Goal: Transaction & Acquisition: Purchase product/service

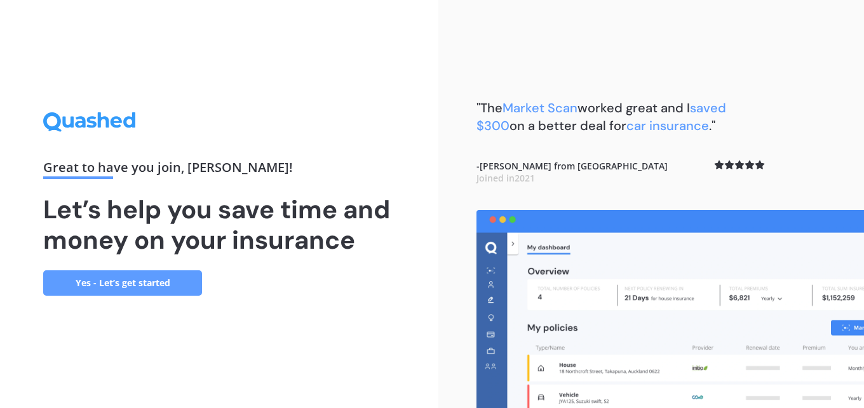
click at [161, 279] on link "Yes - Let’s get started" at bounding box center [122, 283] width 159 height 25
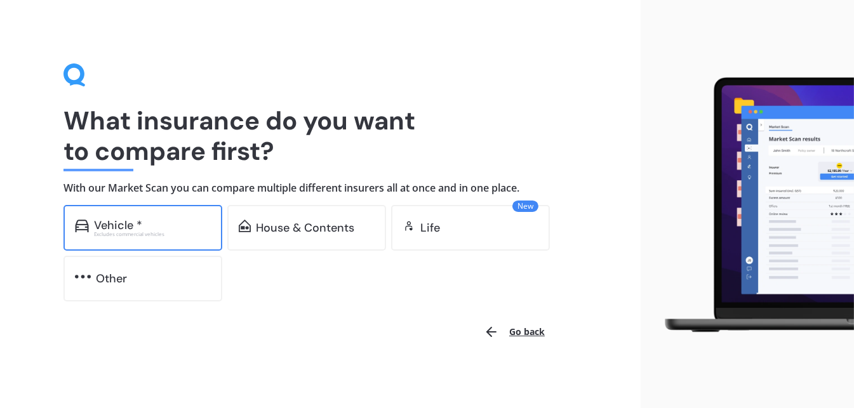
click at [149, 223] on div "Vehicle *" at bounding box center [152, 225] width 117 height 13
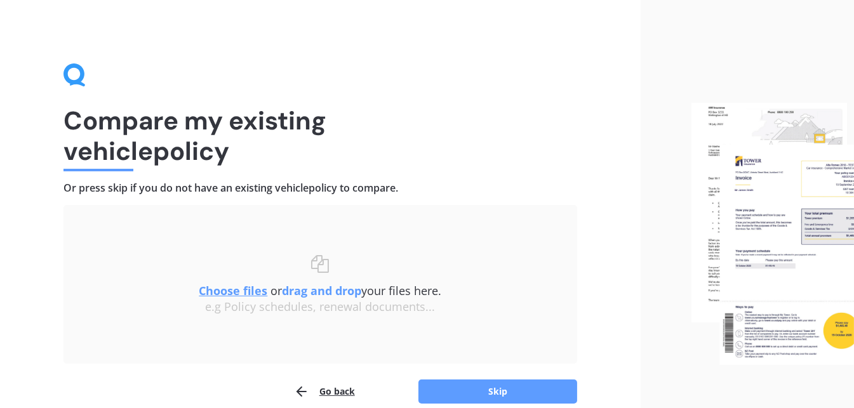
click at [330, 385] on button "Go back" at bounding box center [324, 391] width 61 height 25
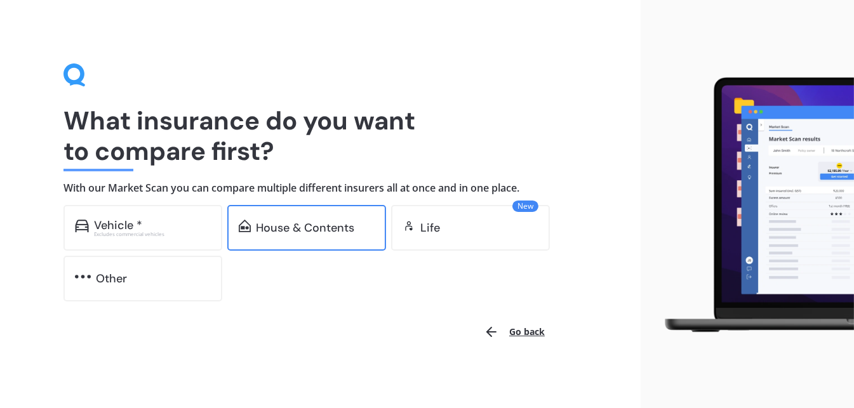
click at [298, 222] on div "House & Contents" at bounding box center [305, 228] width 98 height 13
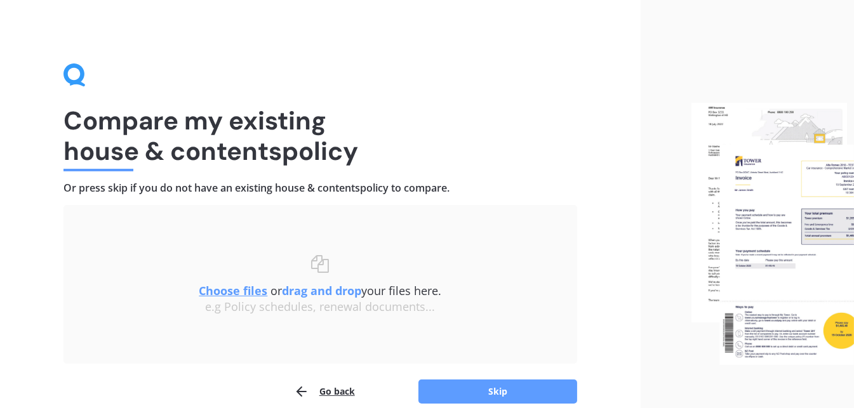
scroll to position [59, 0]
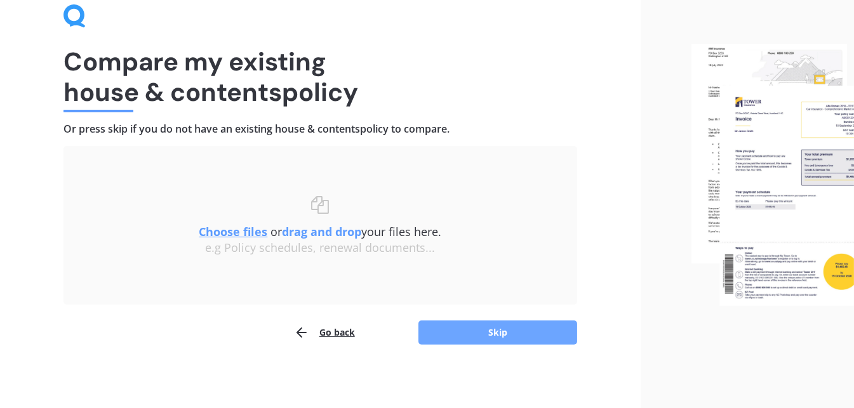
click at [493, 330] on button "Skip" at bounding box center [497, 333] width 159 height 24
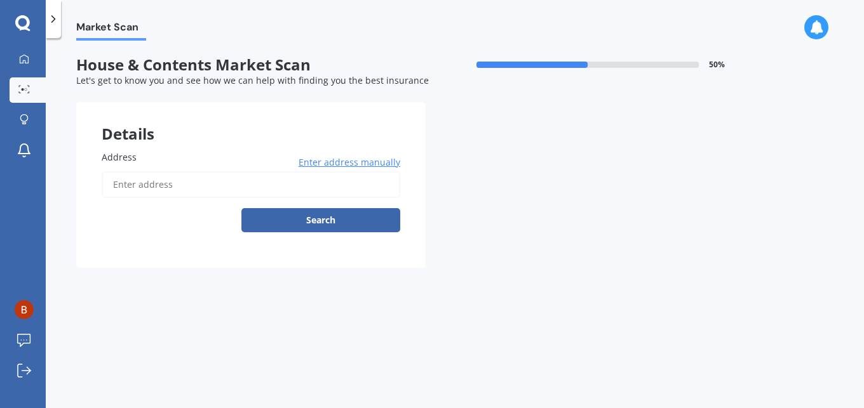
click at [144, 182] on input "Address" at bounding box center [251, 184] width 298 height 27
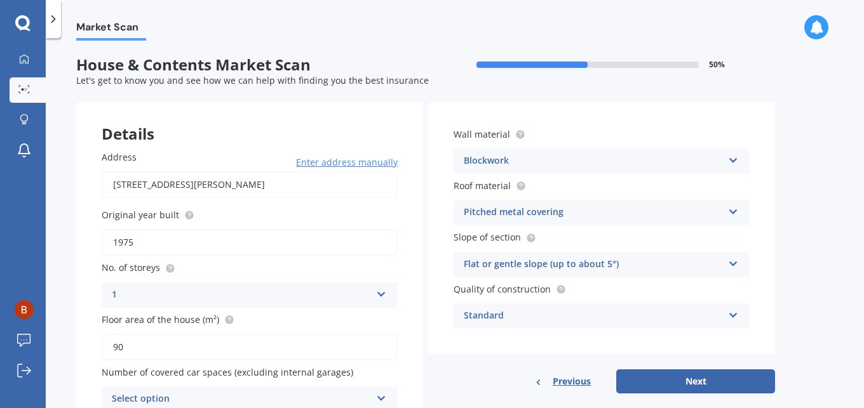
click at [734, 158] on icon at bounding box center [733, 158] width 11 height 9
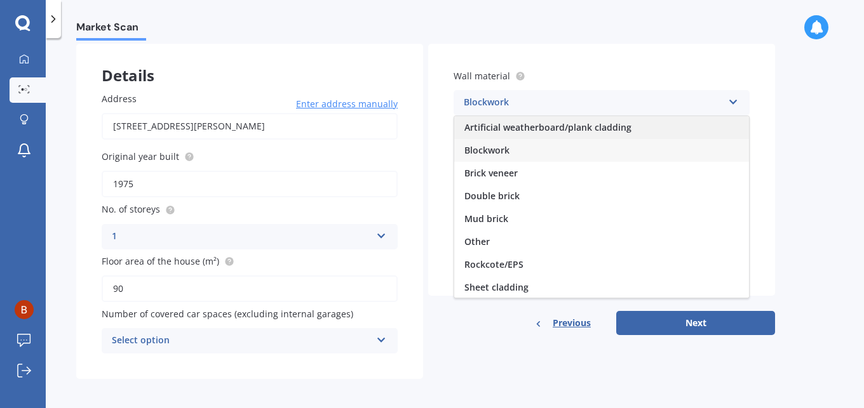
click at [585, 124] on span "Artificial weatherboard/plank cladding" at bounding box center [547, 127] width 167 height 12
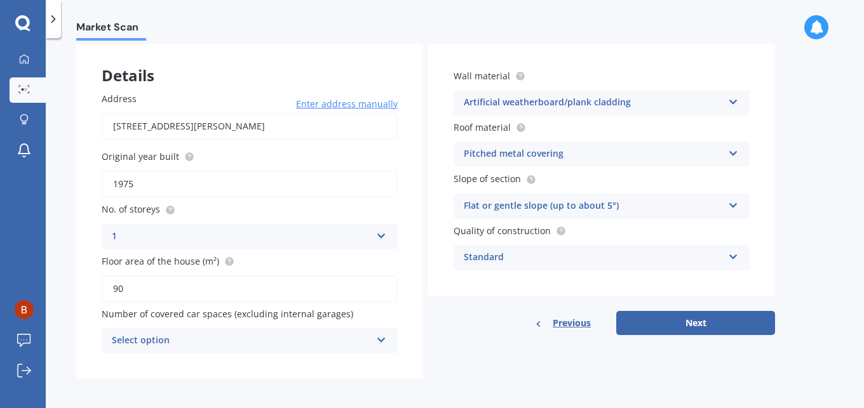
click at [118, 124] on input "[STREET_ADDRESS][PERSON_NAME]" at bounding box center [250, 126] width 296 height 27
click at [328, 104] on span "Enter address manually" at bounding box center [347, 104] width 102 height 13
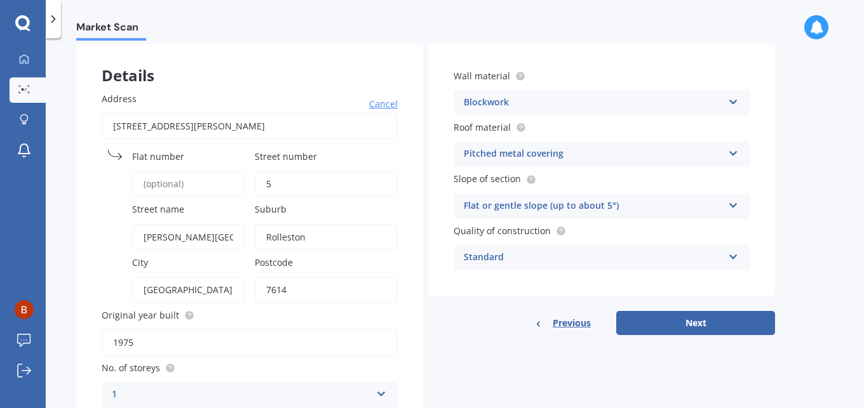
click at [118, 123] on input "[STREET_ADDRESS][PERSON_NAME]" at bounding box center [250, 126] width 296 height 27
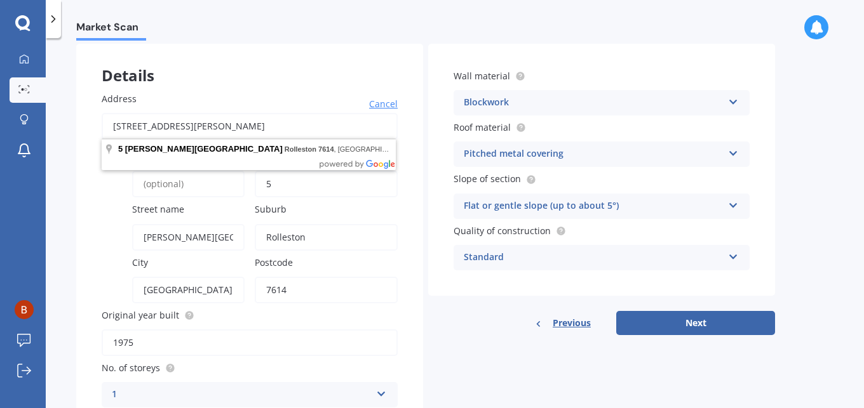
type input "[STREET_ADDRESS][PERSON_NAME]"
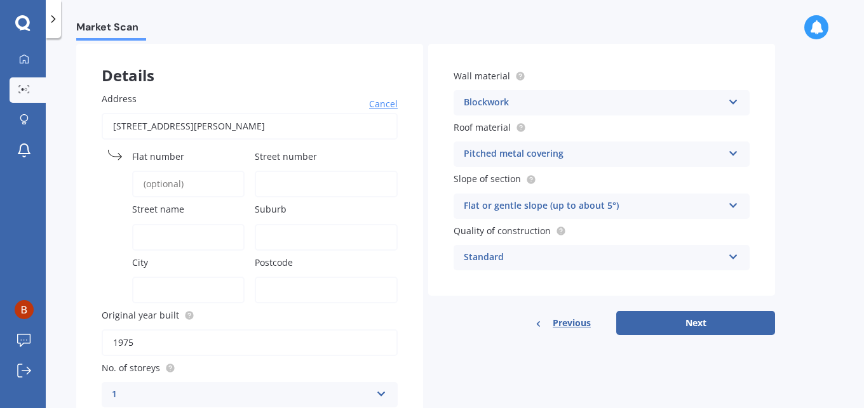
type input "[STREET_ADDRESS][PERSON_NAME]"
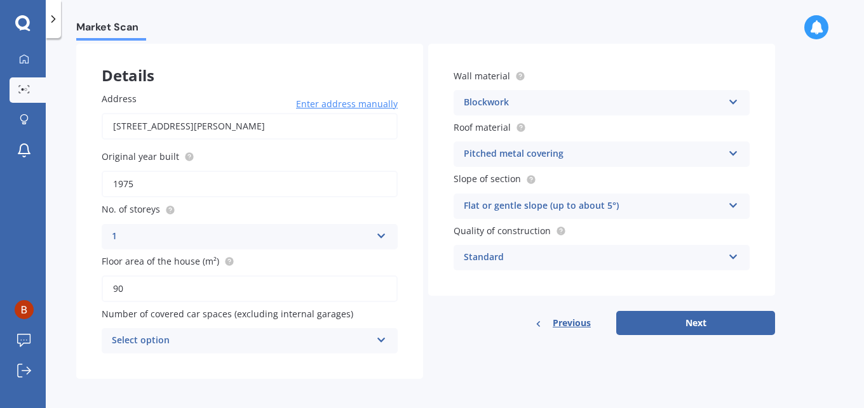
click at [358, 105] on span "Enter address manually" at bounding box center [347, 104] width 102 height 13
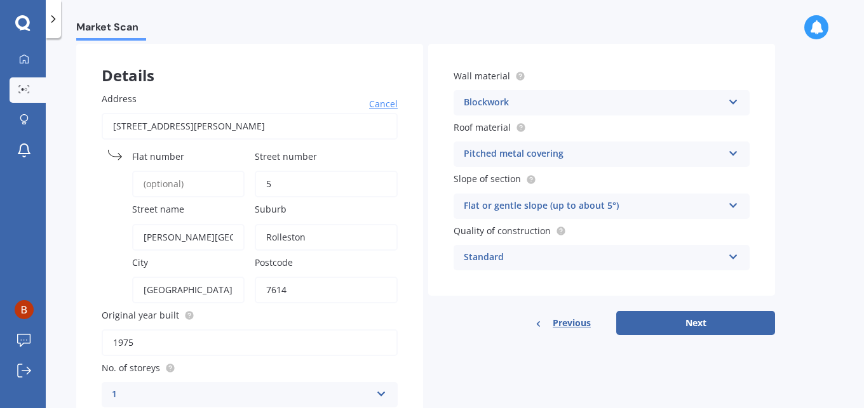
click at [278, 183] on input "5" at bounding box center [326, 184] width 143 height 27
type input "5a"
click at [275, 323] on div "Original year built 1975" at bounding box center [250, 333] width 296 height 48
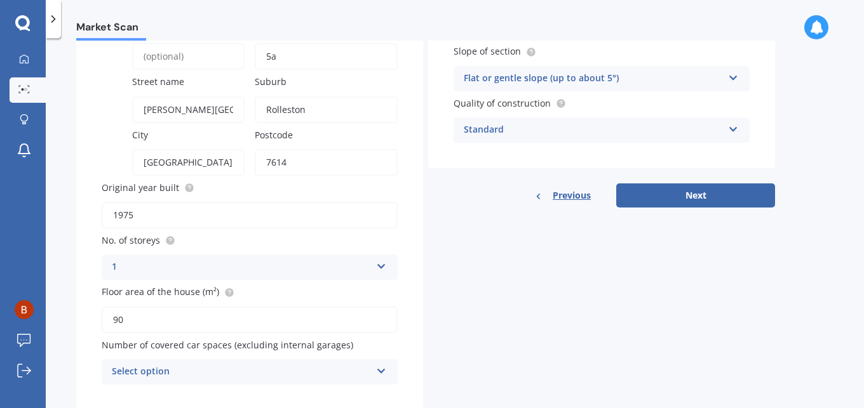
drag, startPoint x: 146, startPoint y: 213, endPoint x: 107, endPoint y: 210, distance: 38.9
click at [107, 210] on input "1975" at bounding box center [250, 215] width 296 height 27
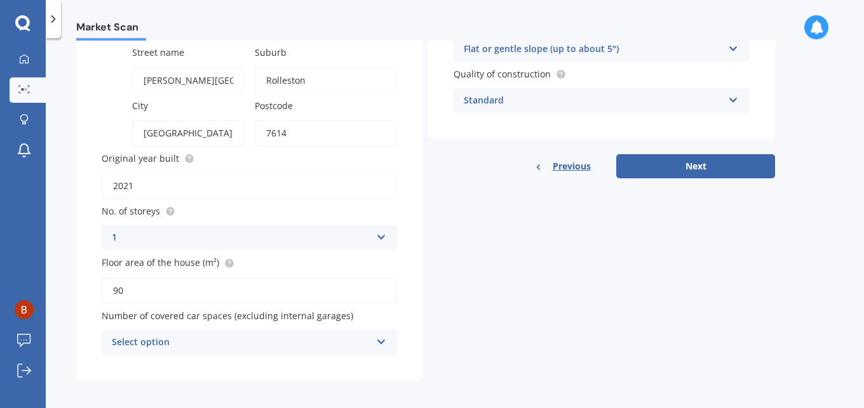
type input "2021"
drag, startPoint x: 125, startPoint y: 288, endPoint x: 112, endPoint y: 288, distance: 13.3
click at [112, 288] on input "90" at bounding box center [250, 291] width 296 height 27
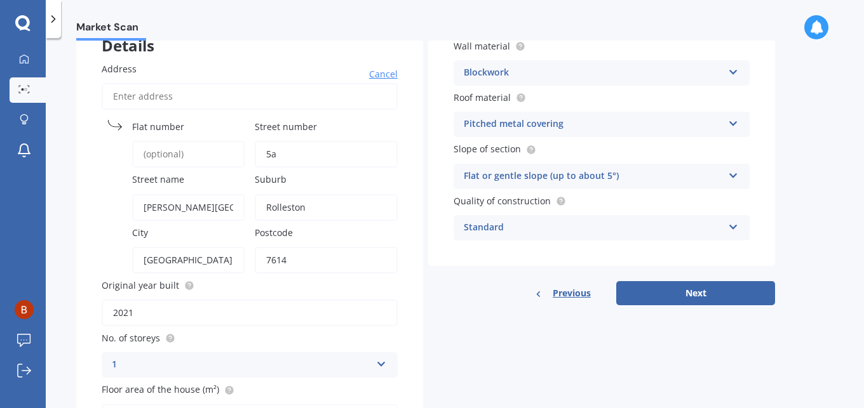
scroll to position [0, 0]
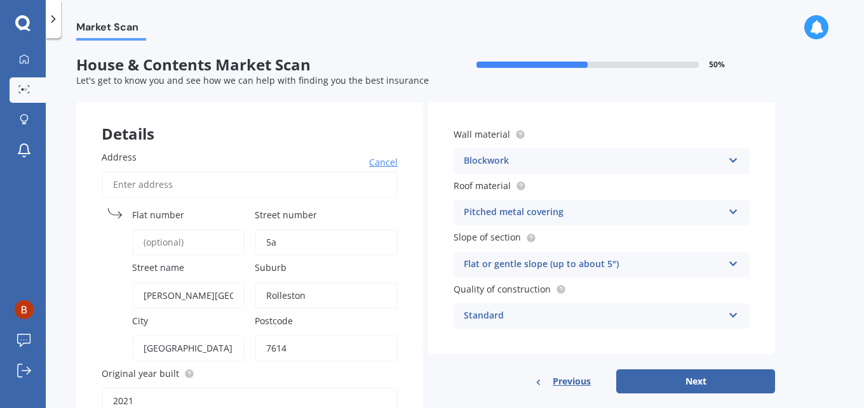
type input "170"
click at [731, 156] on icon at bounding box center [733, 158] width 11 height 9
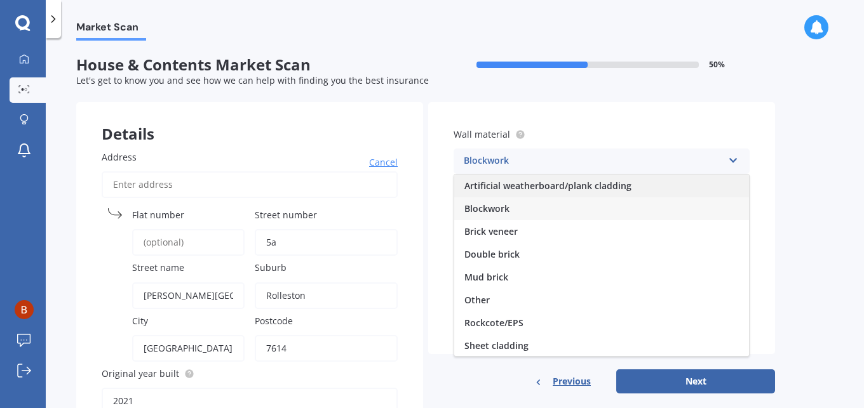
click at [570, 185] on span "Artificial weatherboard/plank cladding" at bounding box center [547, 186] width 167 height 12
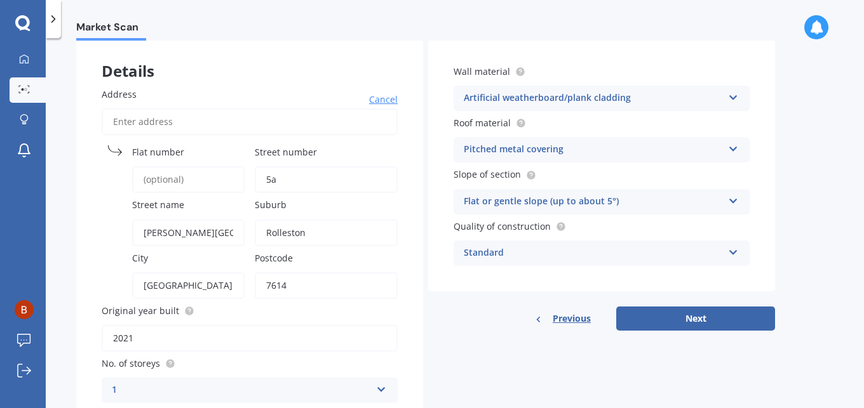
scroll to position [127, 0]
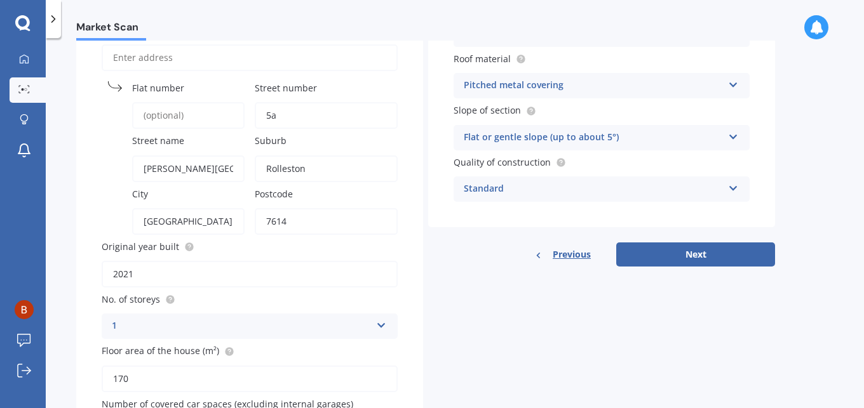
click at [734, 187] on icon at bounding box center [733, 186] width 11 height 9
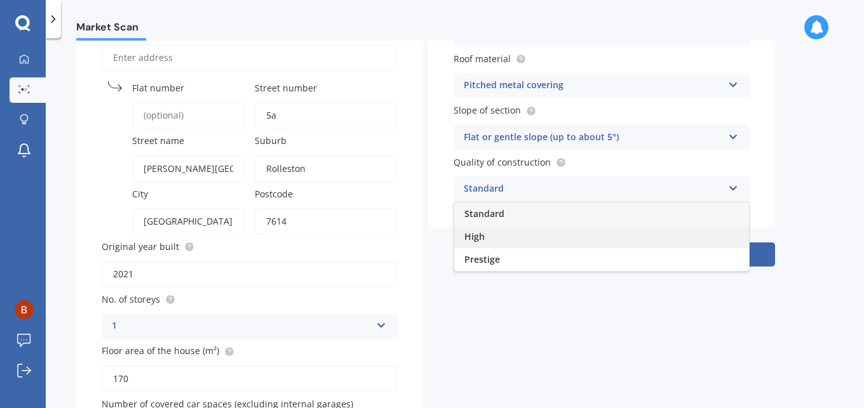
click at [480, 231] on span "High" at bounding box center [474, 237] width 20 height 12
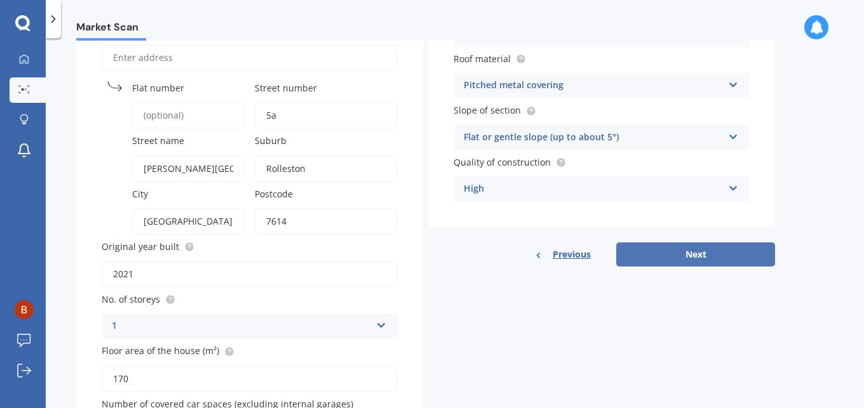
click at [685, 251] on button "Next" at bounding box center [695, 255] width 159 height 24
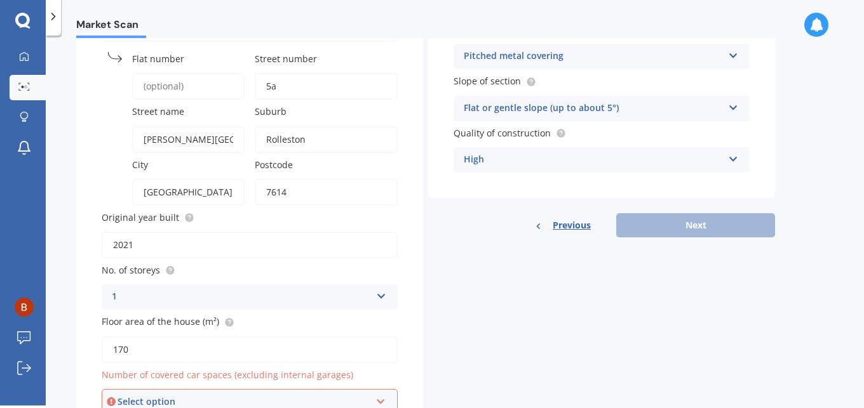
scroll to position [215, 0]
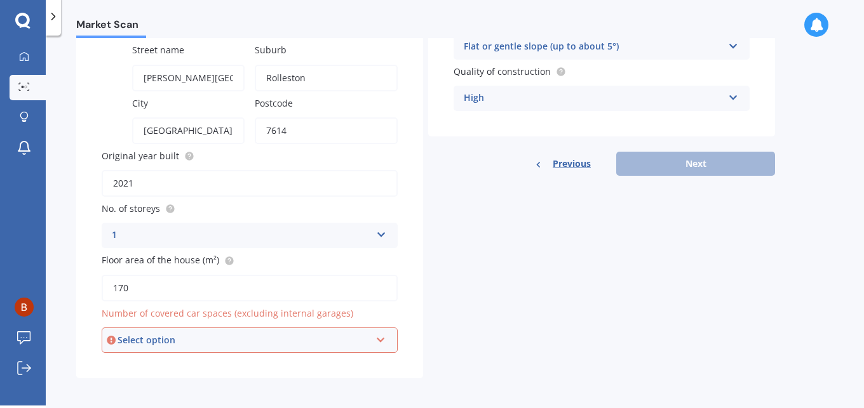
click at [379, 337] on icon at bounding box center [380, 337] width 11 height 9
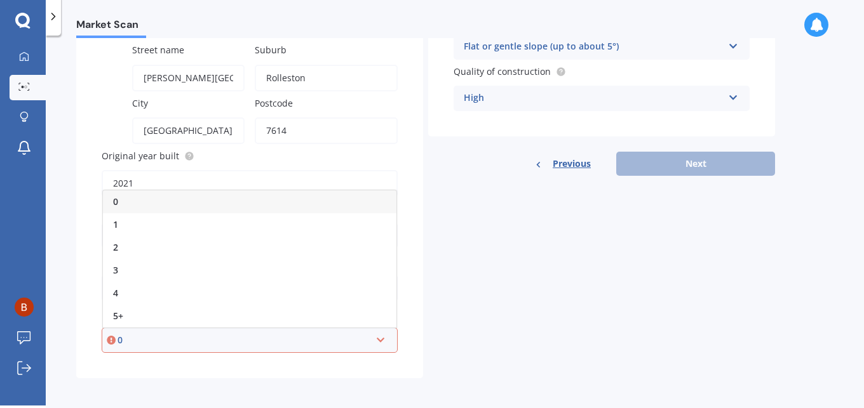
click at [177, 197] on div "0" at bounding box center [249, 202] width 293 height 23
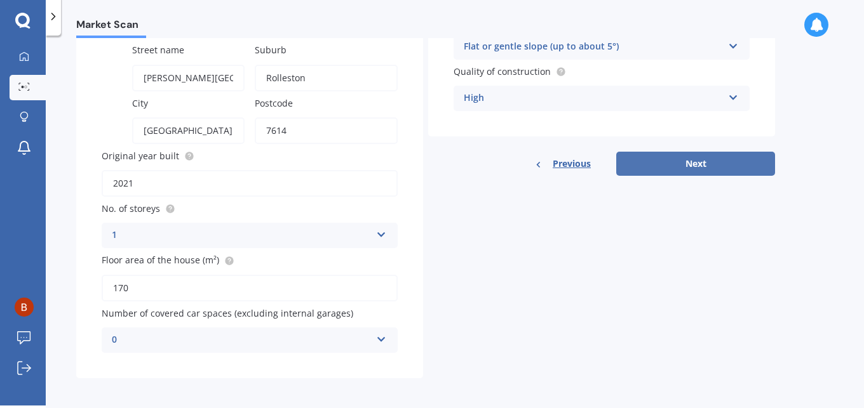
click at [709, 158] on button "Next" at bounding box center [695, 164] width 159 height 24
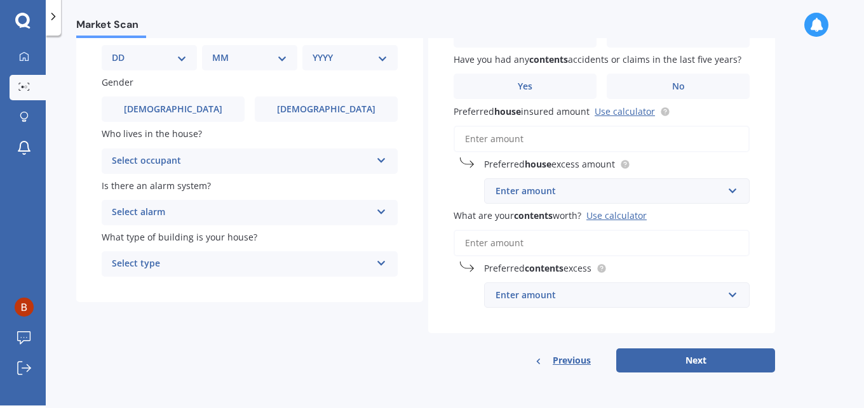
scroll to position [0, 0]
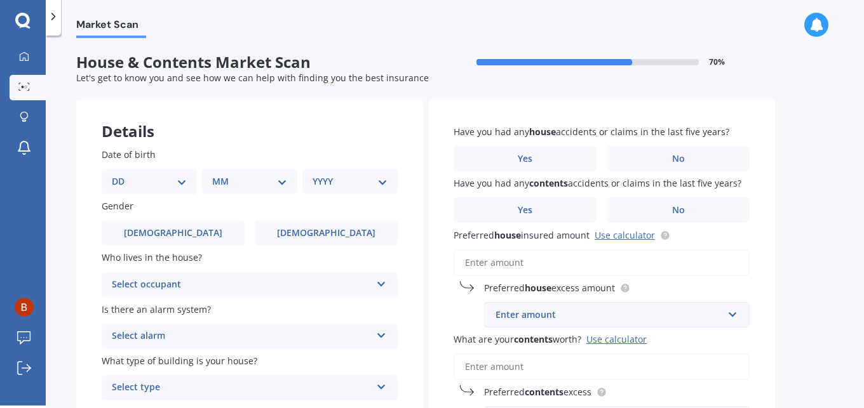
click at [182, 180] on select "DD 01 02 03 04 05 06 07 08 09 10 11 12 13 14 15 16 17 18 19 20 21 22 23 24 25 2…" at bounding box center [149, 182] width 75 height 14
select select "18"
click at [121, 175] on select "DD 01 02 03 04 05 06 07 08 09 10 11 12 13 14 15 16 17 18 19 20 21 22 23 24 25 2…" at bounding box center [149, 182] width 75 height 14
click at [250, 182] on select "MM 01 02 03 04 05 06 07 08 09 10 11 12" at bounding box center [252, 182] width 70 height 14
select select "03"
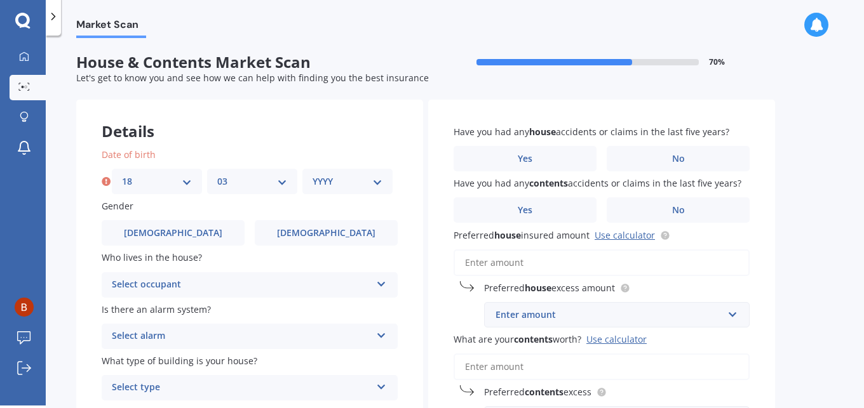
click at [217, 175] on select "MM 01 02 03 04 05 06 07 08 09 10 11 12" at bounding box center [252, 182] width 70 height 14
click at [344, 183] on select "YYYY 2009 2008 2007 2006 2005 2004 2003 2002 2001 2000 1999 1998 1997 1996 1995…" at bounding box center [347, 182] width 70 height 14
select select "1954"
click at [312, 175] on select "YYYY 2009 2008 2007 2006 2005 2004 2003 2002 2001 2000 1999 1998 1997 1996 1995…" at bounding box center [347, 182] width 70 height 14
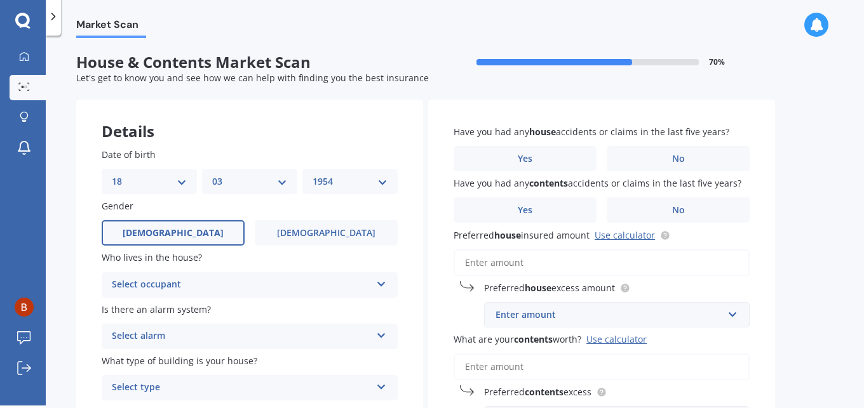
click at [182, 239] on label "[DEMOGRAPHIC_DATA]" at bounding box center [173, 232] width 143 height 25
click at [0, 0] on input "[DEMOGRAPHIC_DATA]" at bounding box center [0, 0] width 0 height 0
click at [264, 285] on div "Select occupant" at bounding box center [241, 285] width 259 height 15
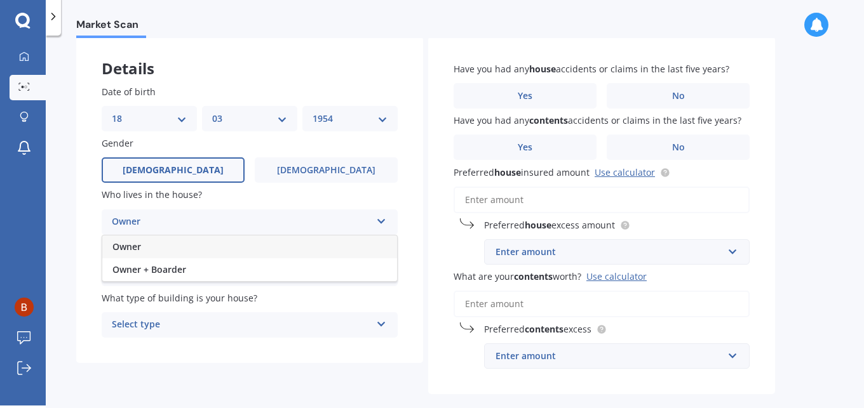
scroll to position [121, 0]
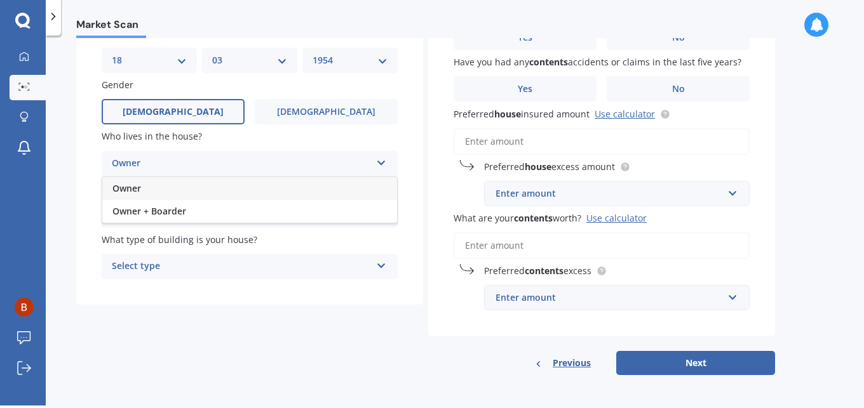
click at [131, 164] on div "Owner" at bounding box center [241, 163] width 259 height 15
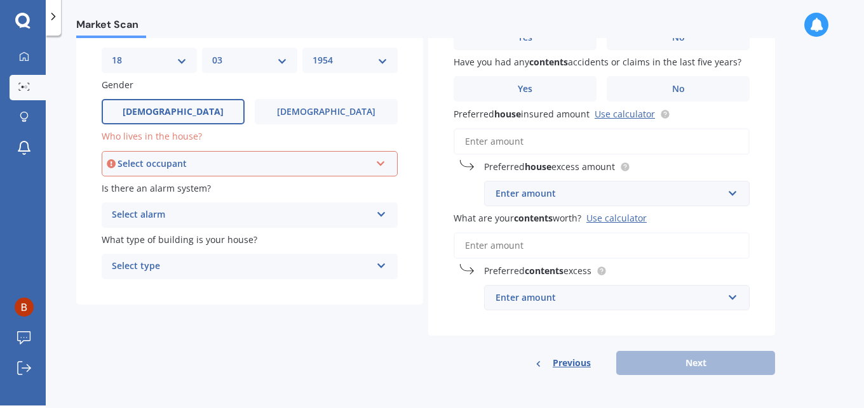
click at [161, 216] on div "Select alarm" at bounding box center [241, 215] width 259 height 15
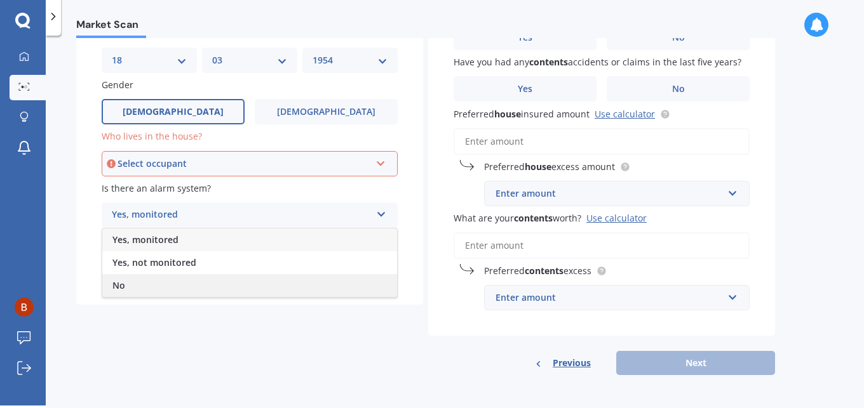
click at [121, 285] on span "No" at bounding box center [118, 285] width 13 height 12
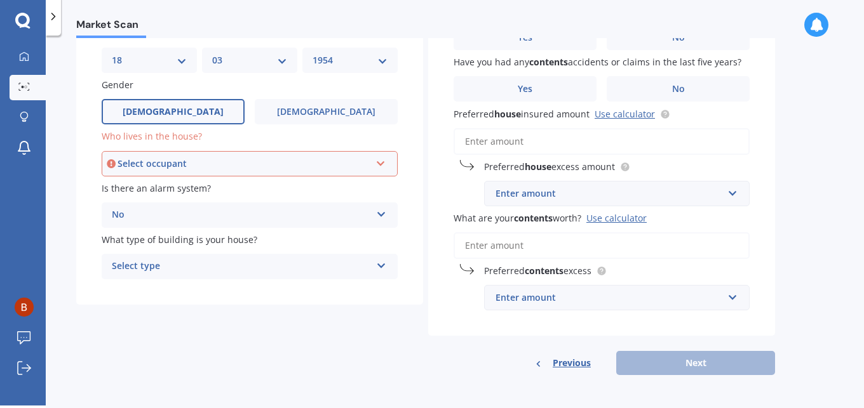
click at [169, 266] on div "Select type" at bounding box center [241, 266] width 259 height 15
click at [154, 287] on span "Freestanding" at bounding box center [140, 291] width 57 height 12
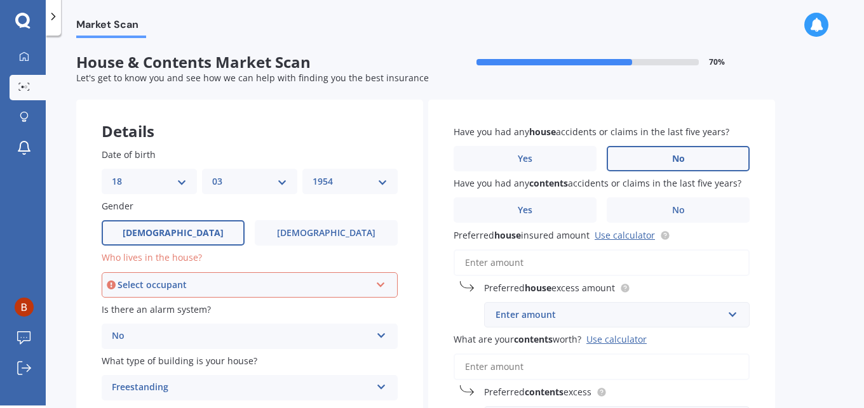
click at [667, 158] on label "No" at bounding box center [677, 158] width 143 height 25
click at [0, 0] on input "No" at bounding box center [0, 0] width 0 height 0
click at [532, 210] on label "Yes" at bounding box center [524, 209] width 143 height 25
click at [0, 0] on input "Yes" at bounding box center [0, 0] width 0 height 0
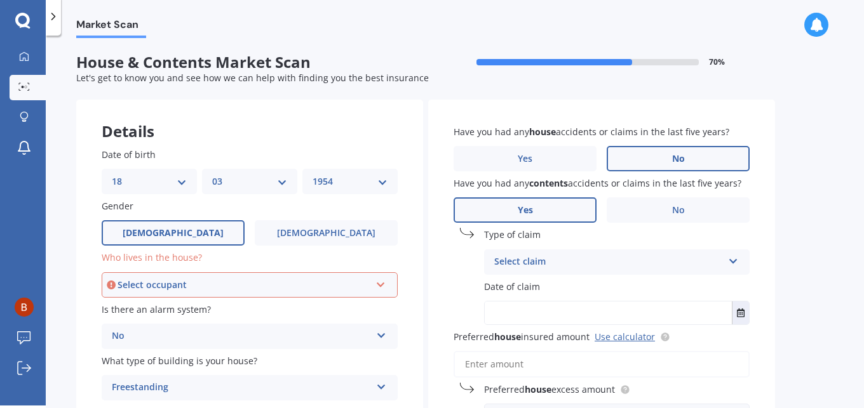
click at [599, 261] on div "Select claim" at bounding box center [608, 262] width 229 height 15
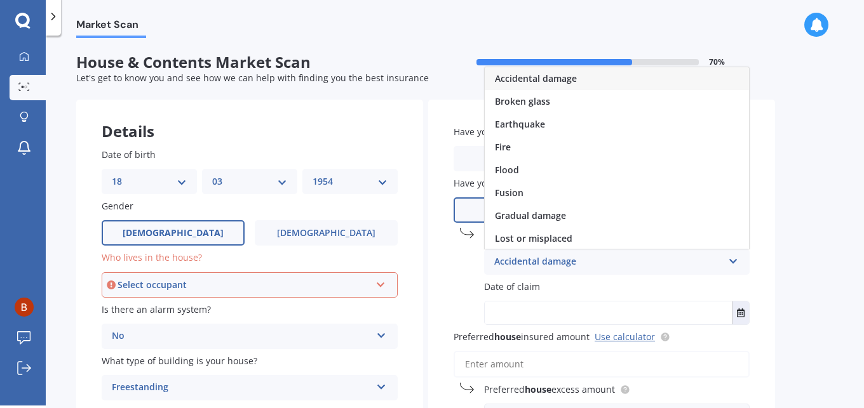
click at [554, 261] on div "Accidental damage" at bounding box center [608, 262] width 229 height 15
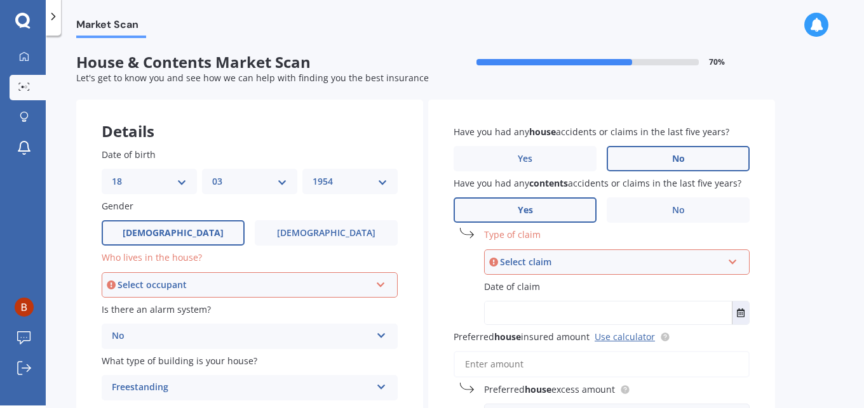
click at [622, 263] on div "Select claim" at bounding box center [611, 262] width 222 height 14
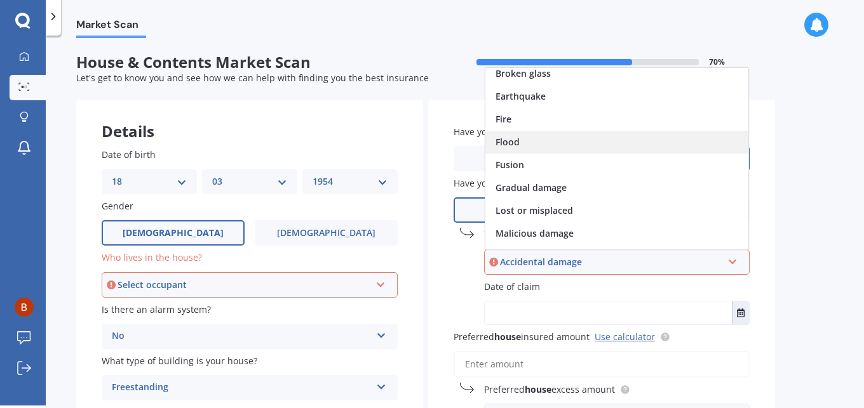
scroll to position [92, 0]
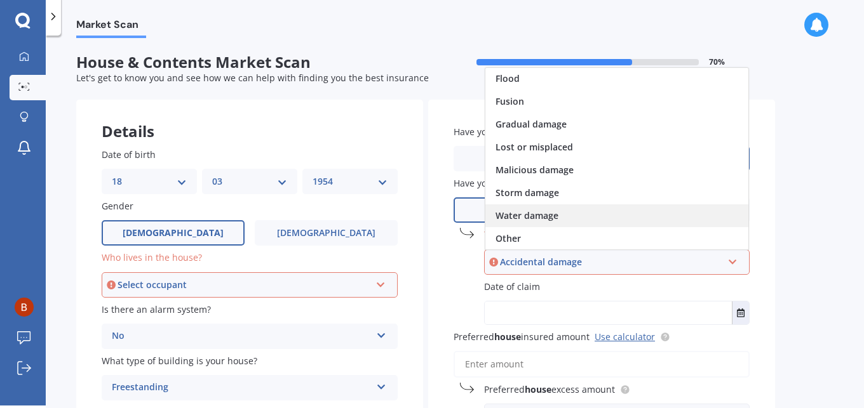
click at [526, 212] on span "Water damage" at bounding box center [526, 216] width 63 height 12
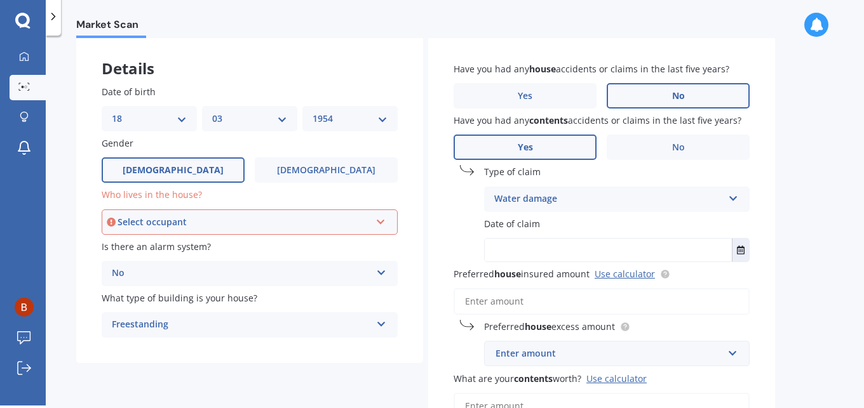
scroll to position [191, 0]
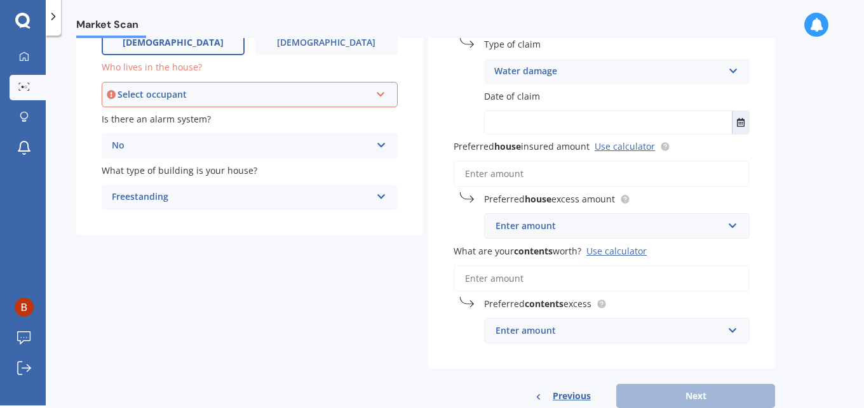
click at [548, 123] on input "text" at bounding box center [608, 122] width 247 height 23
type input "2021"
click at [511, 168] on input "Preferred house insured amount Use calculator" at bounding box center [601, 174] width 296 height 27
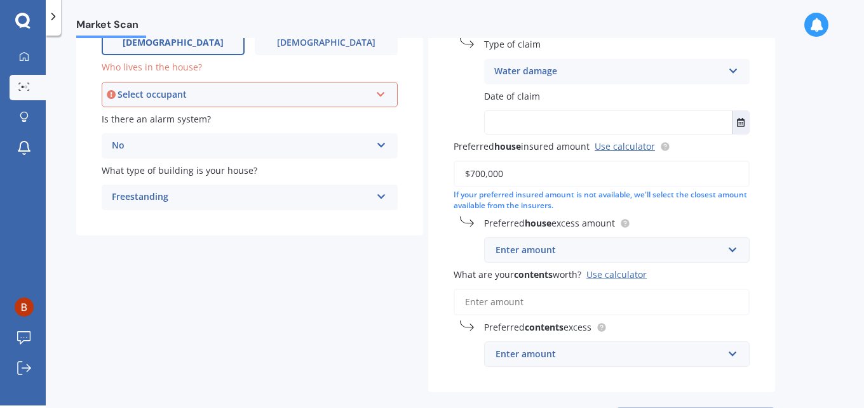
type input "$700,000"
click at [552, 246] on div "Enter amount" at bounding box center [608, 250] width 227 height 14
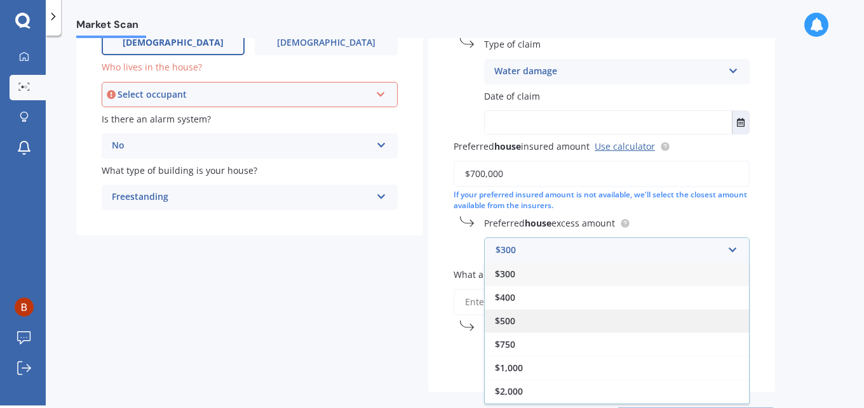
click at [509, 318] on span "$500" at bounding box center [505, 321] width 20 height 12
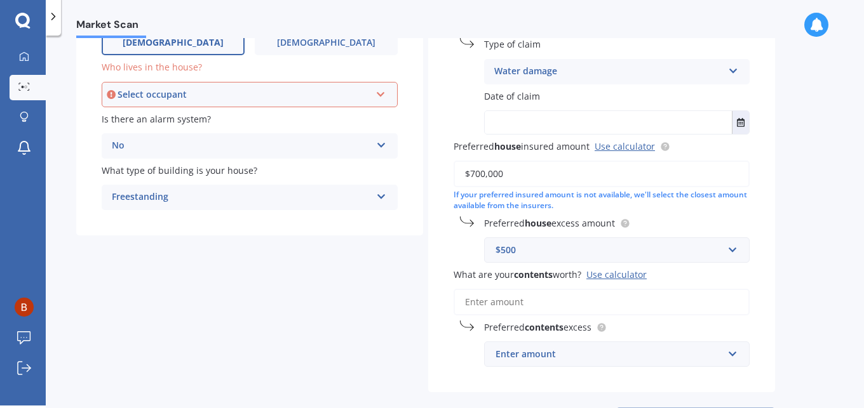
click at [535, 302] on input "What are your contents worth? Use calculator" at bounding box center [601, 302] width 296 height 27
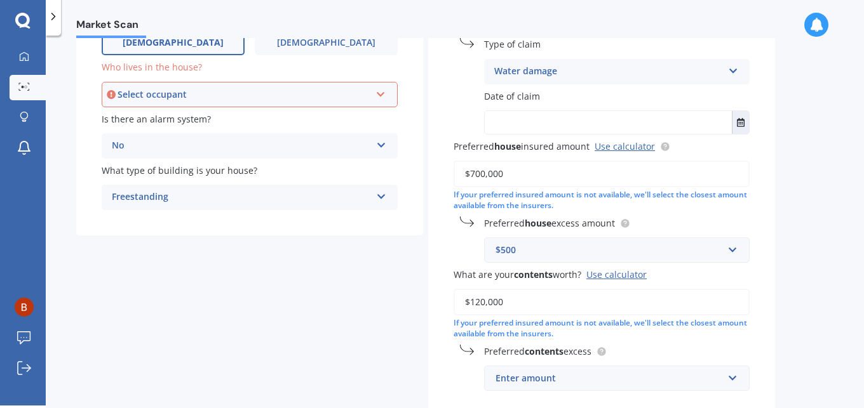
scroll to position [254, 0]
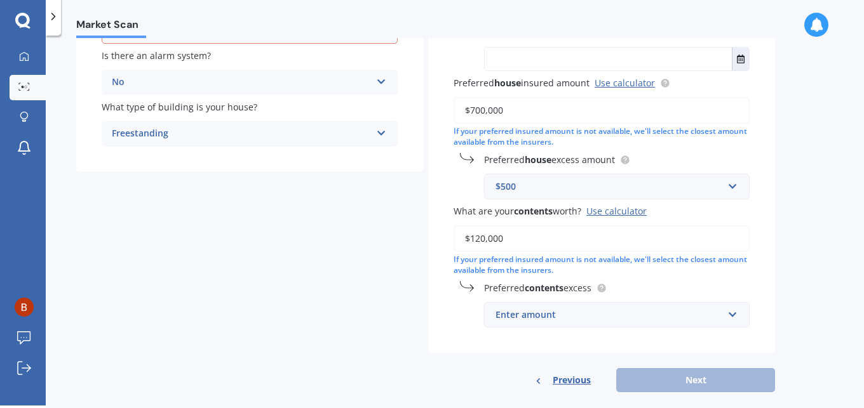
type input "$120,000"
click at [531, 283] on b "contents" at bounding box center [544, 288] width 39 height 12
click at [537, 310] on div "Enter amount" at bounding box center [608, 315] width 227 height 14
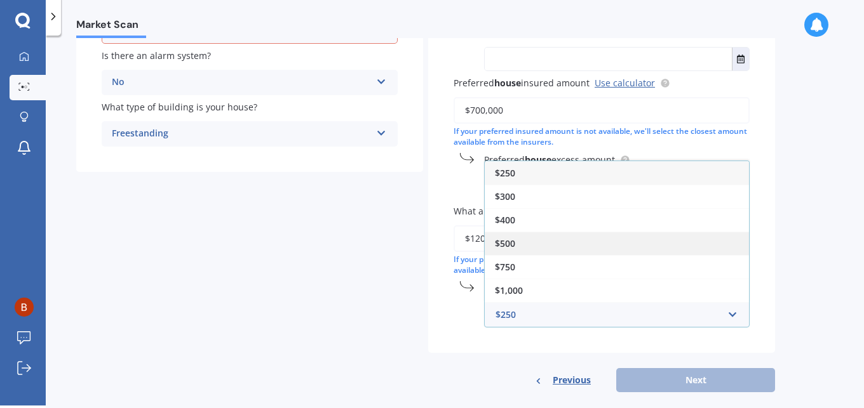
click at [509, 238] on span "$500" at bounding box center [505, 244] width 20 height 12
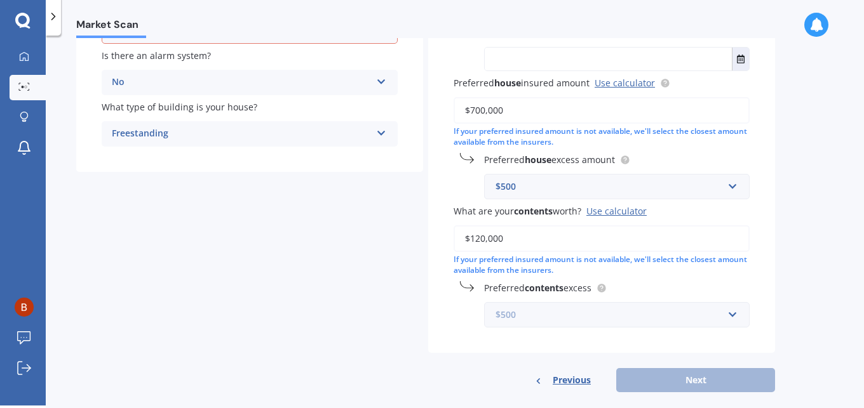
scroll to position [271, 0]
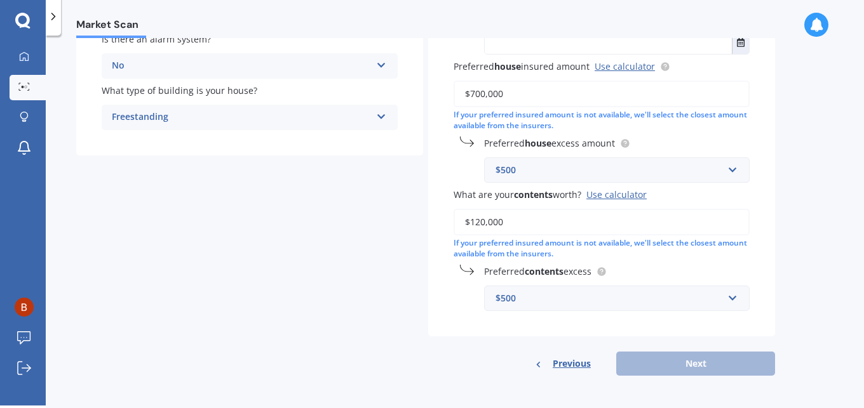
click at [697, 363] on div "Previous Next" at bounding box center [601, 364] width 347 height 24
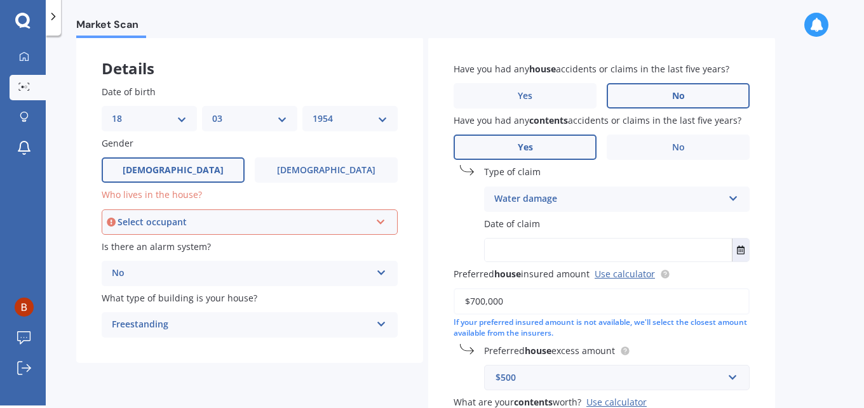
scroll to position [127, 0]
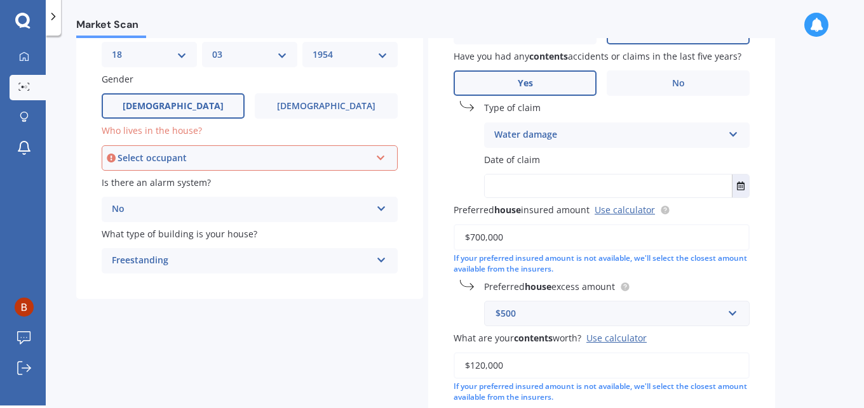
click at [531, 159] on span "Date of claim" at bounding box center [512, 160] width 56 height 12
click at [625, 185] on input "text" at bounding box center [608, 186] width 247 height 23
type input "2021"
click at [741, 187] on icon "Select date" at bounding box center [741, 186] width 8 height 9
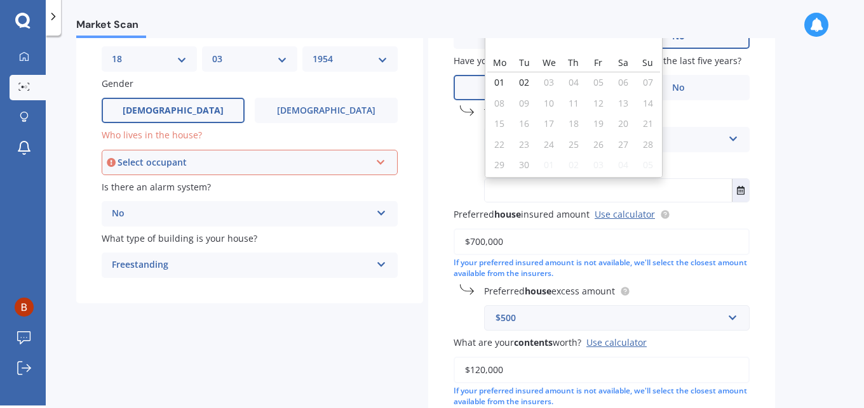
scroll to position [58, 0]
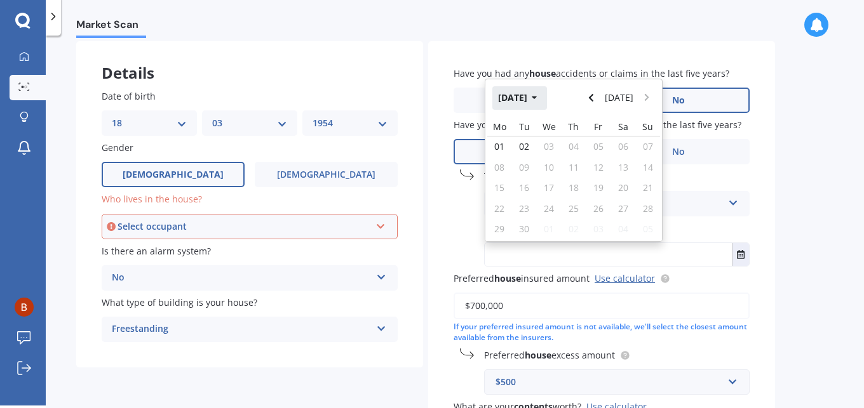
click at [537, 95] on icon "button" at bounding box center [535, 97] width 6 height 9
click at [527, 98] on icon "button" at bounding box center [526, 97] width 6 height 9
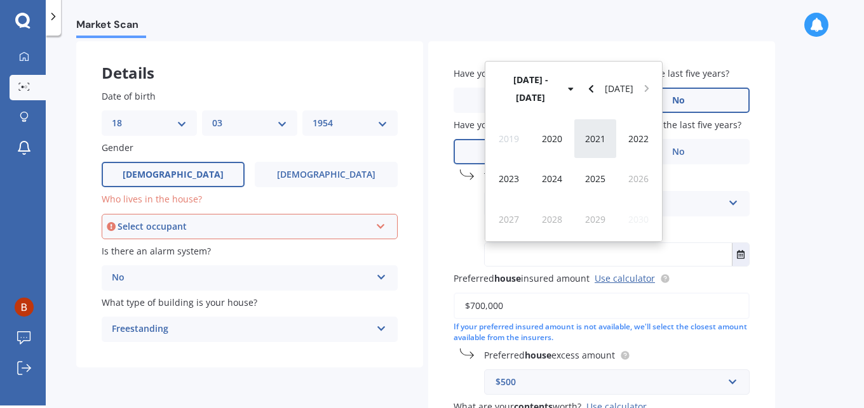
click at [599, 134] on span "2021" at bounding box center [595, 139] width 20 height 12
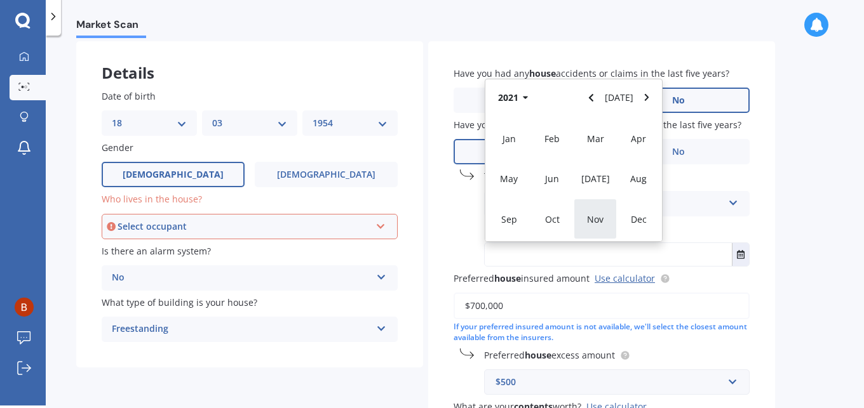
click at [602, 217] on span "Nov" at bounding box center [595, 219] width 17 height 12
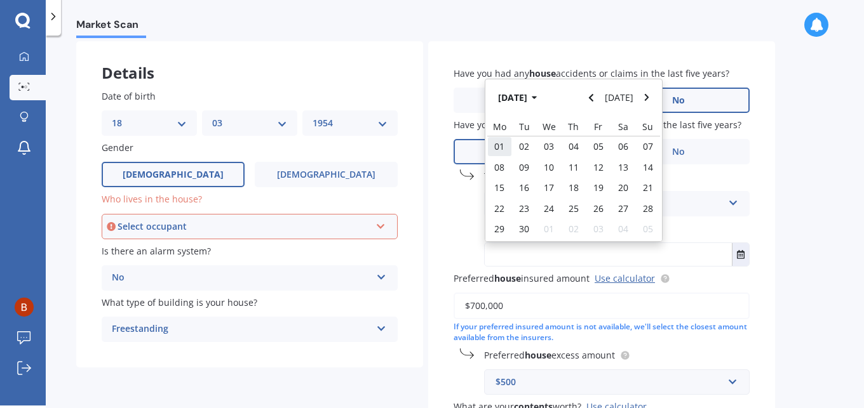
click at [504, 144] on div "01" at bounding box center [499, 147] width 25 height 20
type input "01/11/2021"
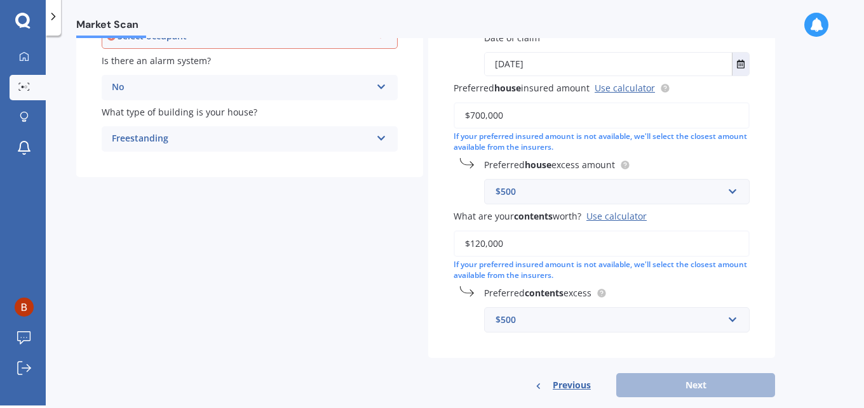
scroll to position [271, 0]
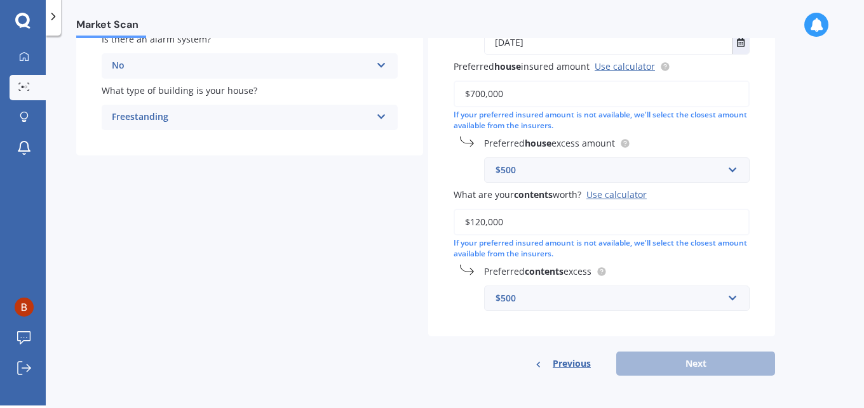
click at [677, 361] on div "Previous Next" at bounding box center [601, 364] width 347 height 24
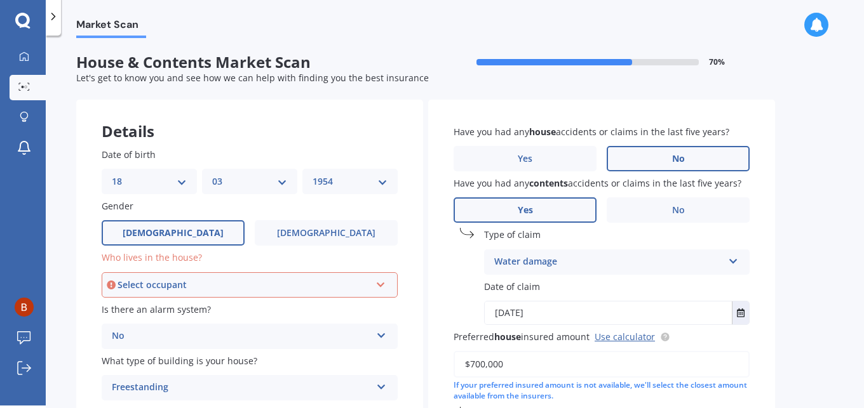
scroll to position [63, 0]
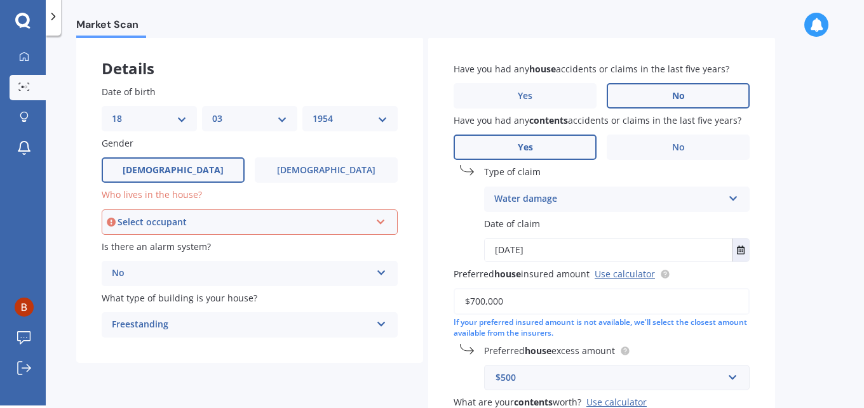
click at [340, 217] on div "Select occupant" at bounding box center [243, 222] width 253 height 14
click at [151, 242] on div "Owner" at bounding box center [249, 246] width 293 height 23
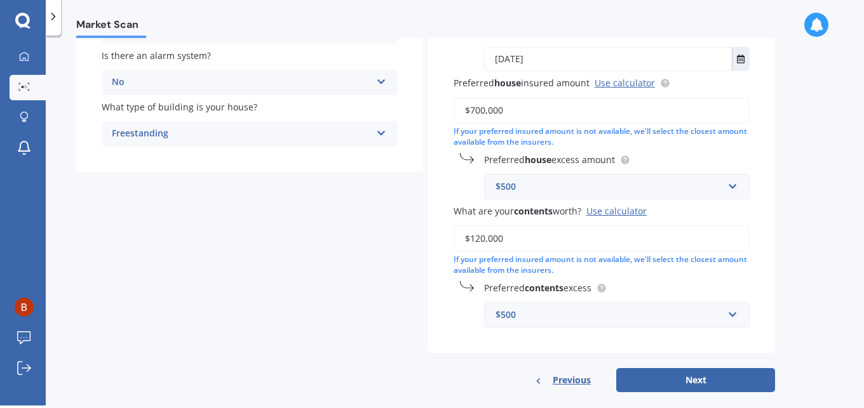
scroll to position [271, 0]
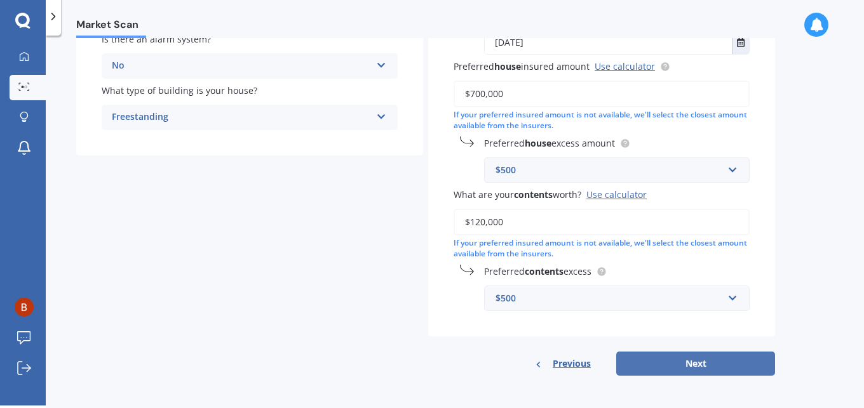
click at [711, 358] on button "Next" at bounding box center [695, 364] width 159 height 24
select select "18"
select select "03"
select select "1954"
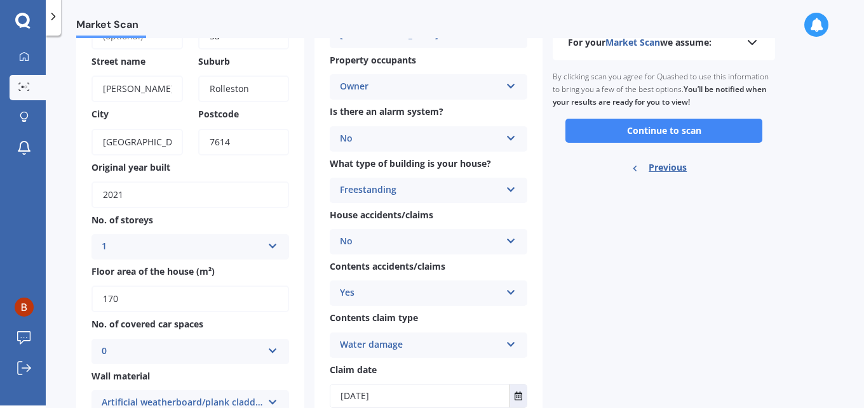
scroll to position [0, 0]
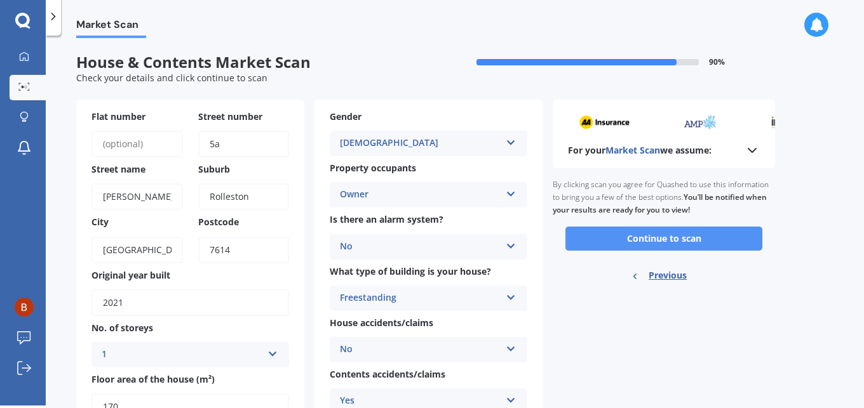
click at [674, 231] on button "Continue to scan" at bounding box center [663, 239] width 197 height 24
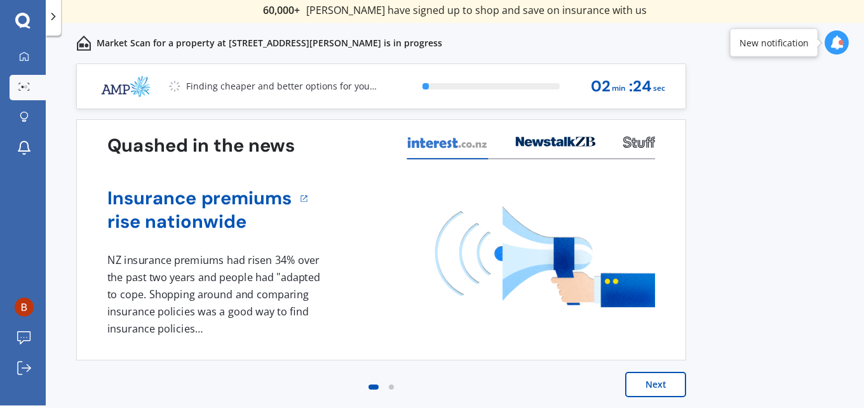
scroll to position [4, 0]
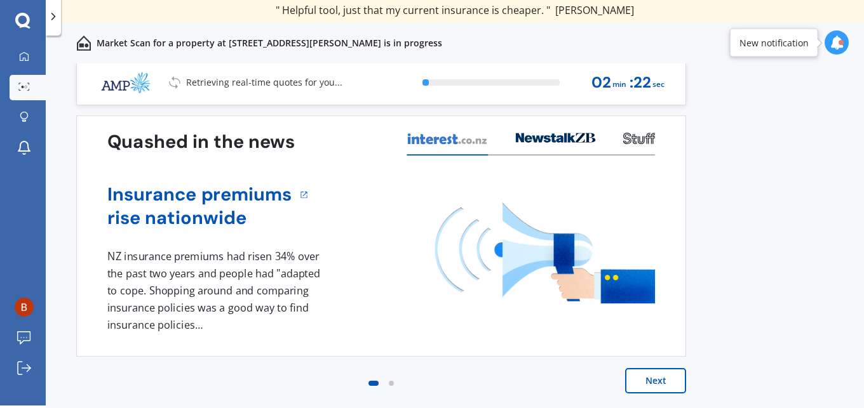
click at [657, 377] on button "Next" at bounding box center [655, 380] width 61 height 25
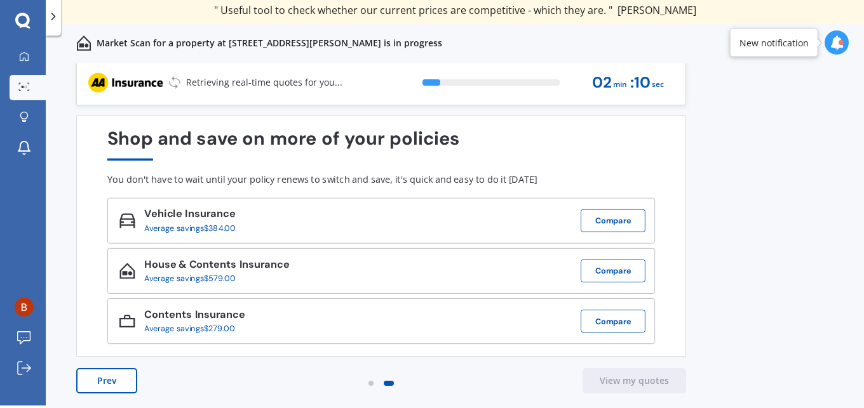
scroll to position [0, 0]
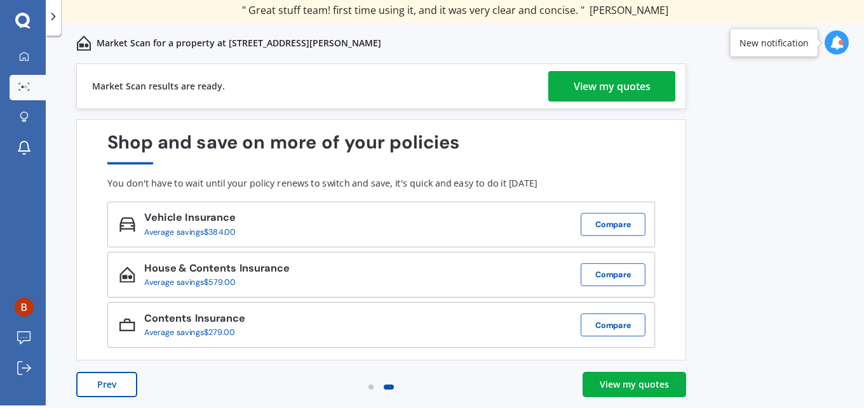
click at [613, 83] on div "View my quotes" at bounding box center [611, 86] width 77 height 30
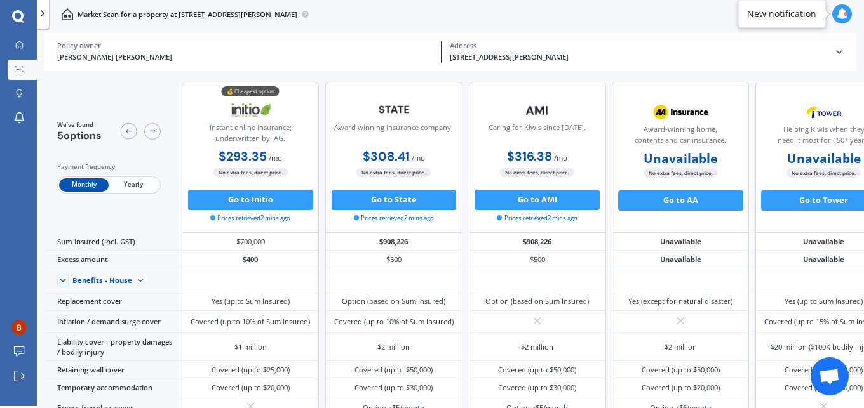
click at [843, 11] on icon at bounding box center [841, 13] width 11 height 11
click at [704, 18] on div "Market Scan for a property at 5a Byron Street, Rolleston, Canterbury Region 7614" at bounding box center [450, 14] width 827 height 32
click at [41, 12] on icon at bounding box center [42, 13] width 10 height 10
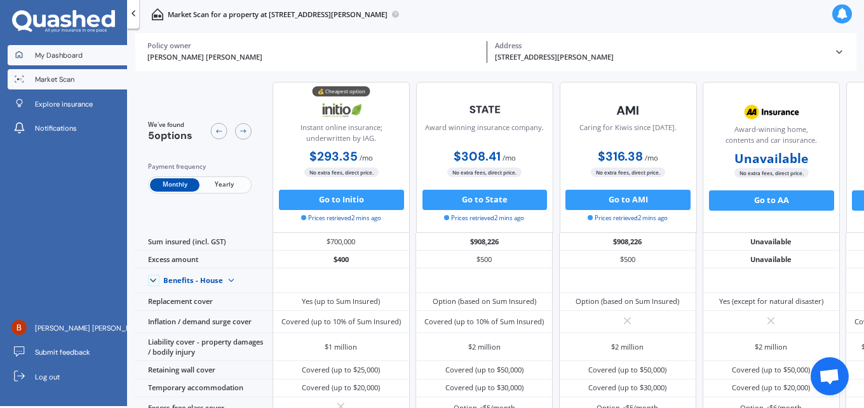
click at [82, 50] on span "My Dashboard" at bounding box center [59, 55] width 48 height 10
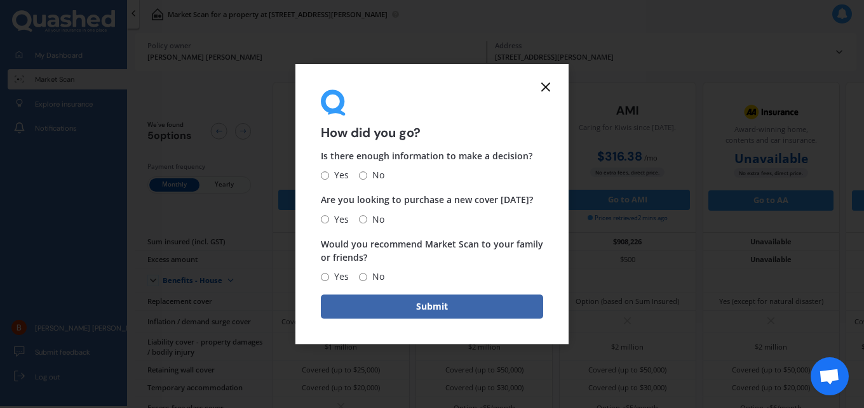
click at [323, 173] on input "Yes" at bounding box center [325, 175] width 8 height 8
radio input "true"
click at [362, 219] on input "No" at bounding box center [363, 219] width 8 height 8
radio input "true"
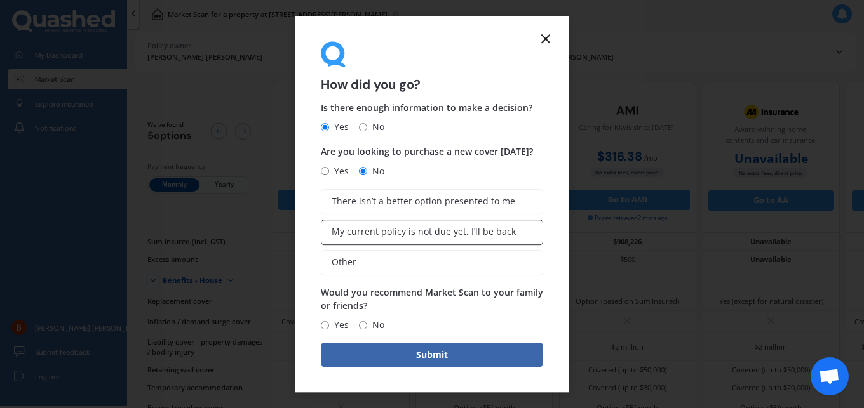
click at [401, 234] on span "My current policy is not due yet, I’ll be back" at bounding box center [423, 232] width 184 height 11
click at [0, 0] on input "My current policy is not due yet, I’ll be back" at bounding box center [0, 0] width 0 height 0
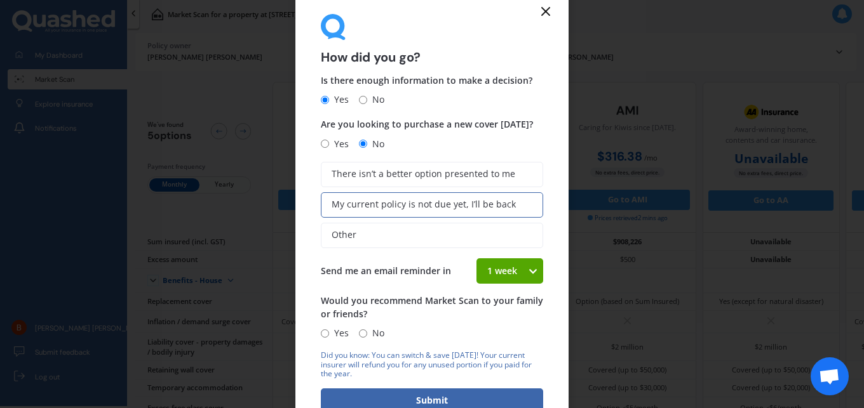
scroll to position [17, 0]
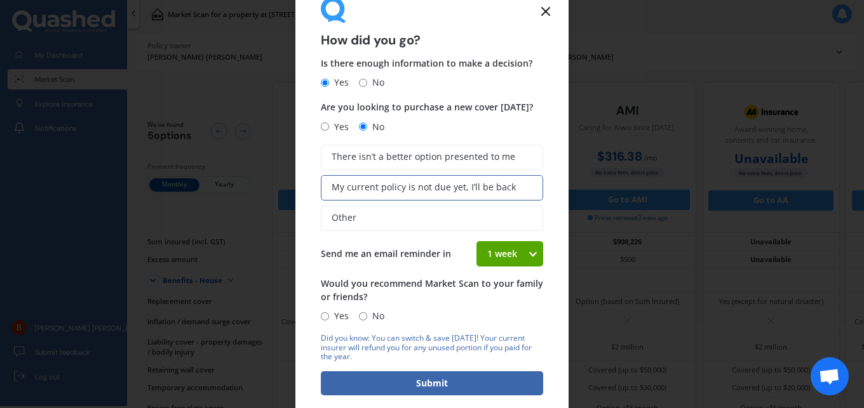
click at [325, 314] on input "Yes" at bounding box center [325, 316] width 8 height 8
radio input "true"
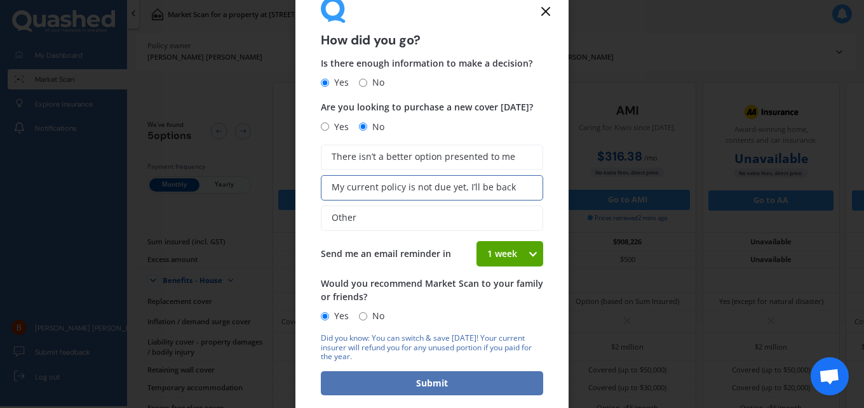
click at [398, 378] on button "Submit" at bounding box center [432, 383] width 222 height 24
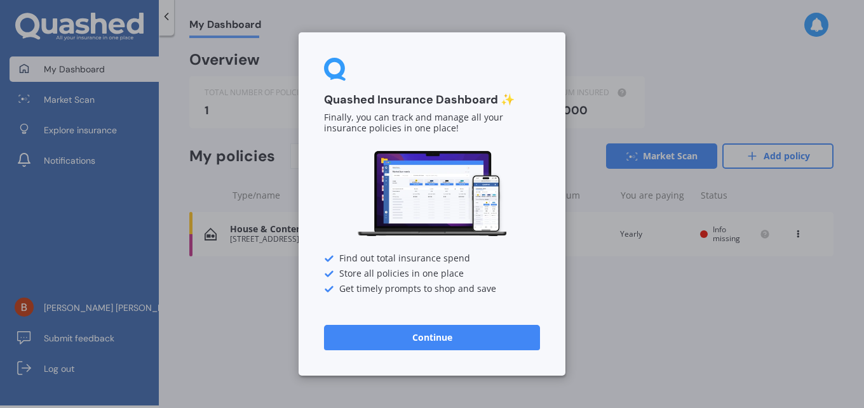
scroll to position [3, 0]
click at [424, 338] on button "Continue" at bounding box center [432, 337] width 216 height 25
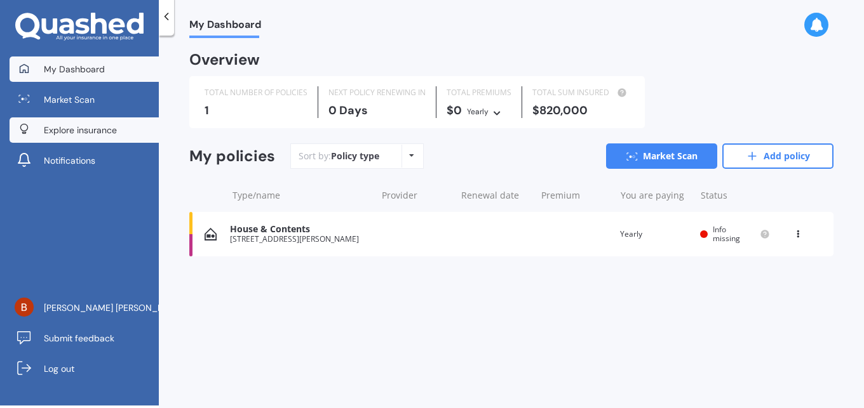
click at [74, 130] on span "Explore insurance" at bounding box center [80, 130] width 73 height 13
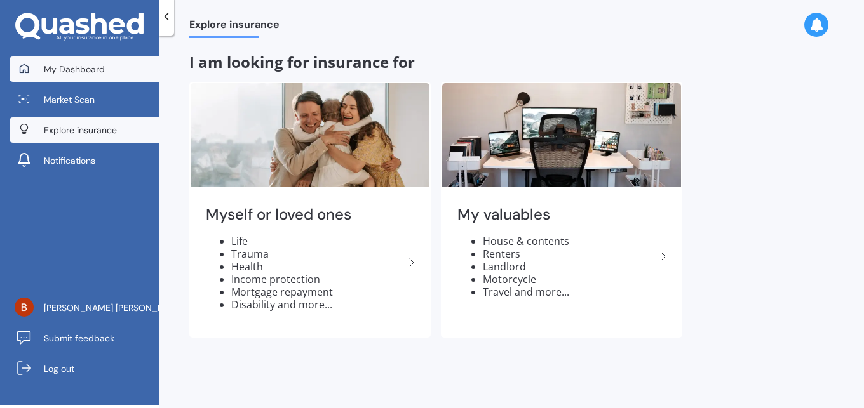
click at [70, 65] on span "My Dashboard" at bounding box center [74, 69] width 61 height 13
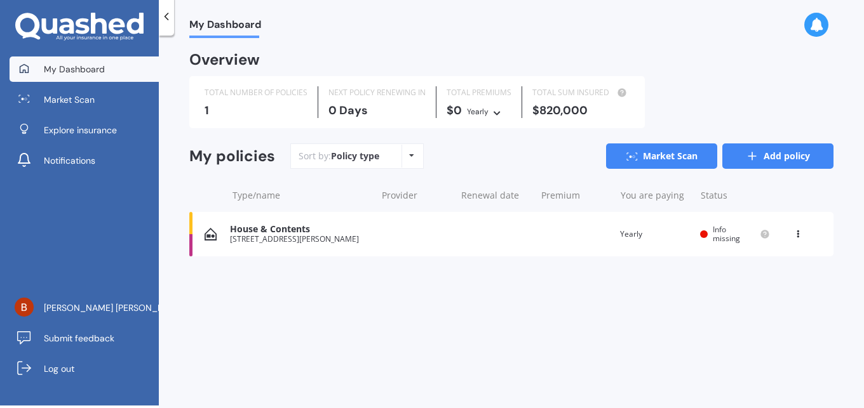
click at [800, 158] on link "Add policy" at bounding box center [777, 156] width 111 height 25
click at [409, 152] on icon at bounding box center [411, 156] width 5 height 8
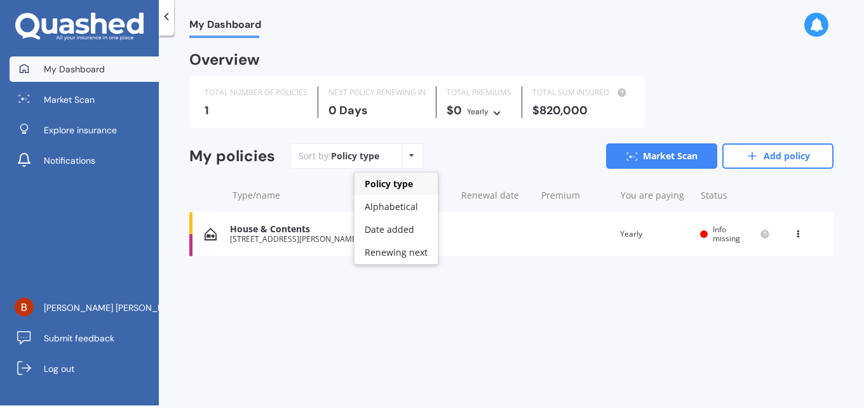
click at [409, 152] on icon at bounding box center [411, 156] width 5 height 8
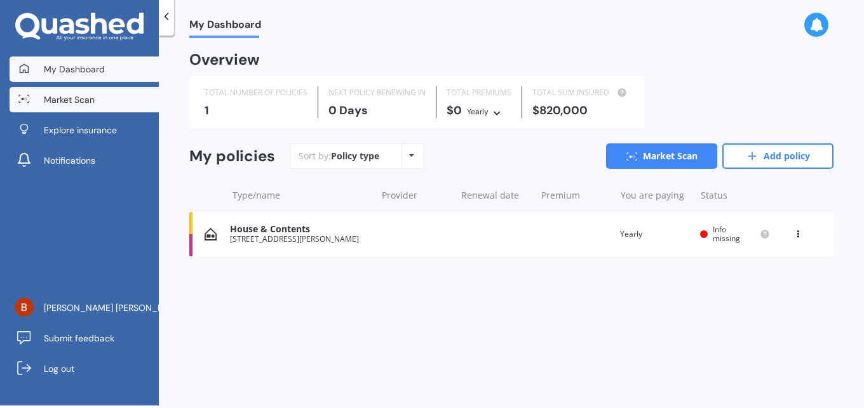
click at [45, 102] on span "Market Scan" at bounding box center [69, 99] width 51 height 13
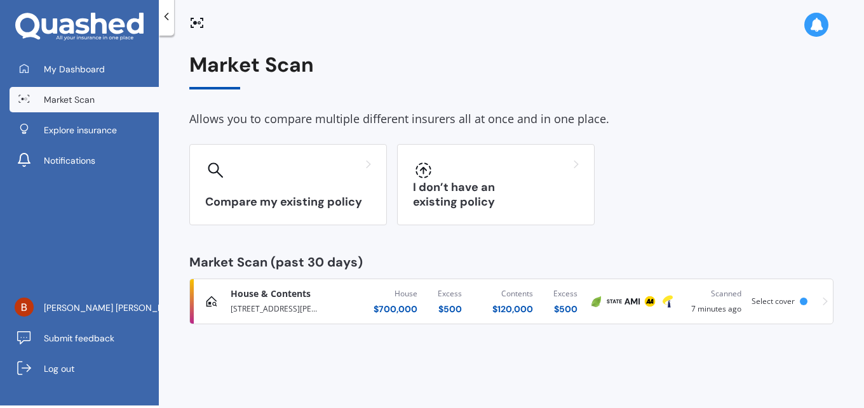
click at [288, 295] on span "House & Contents" at bounding box center [271, 294] width 80 height 13
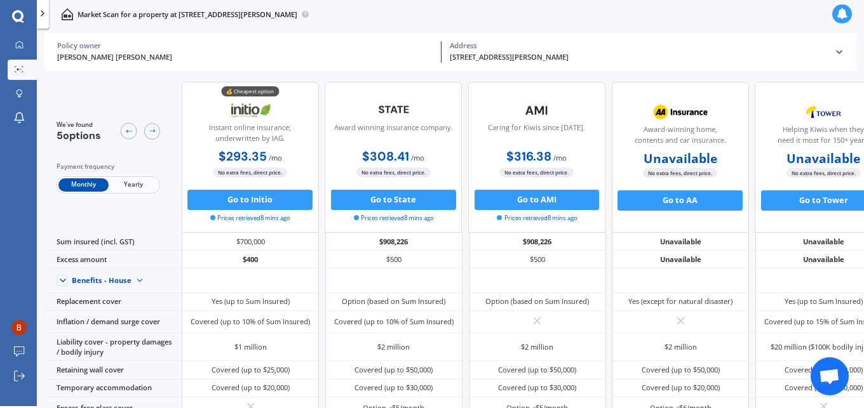
scroll to position [3, 0]
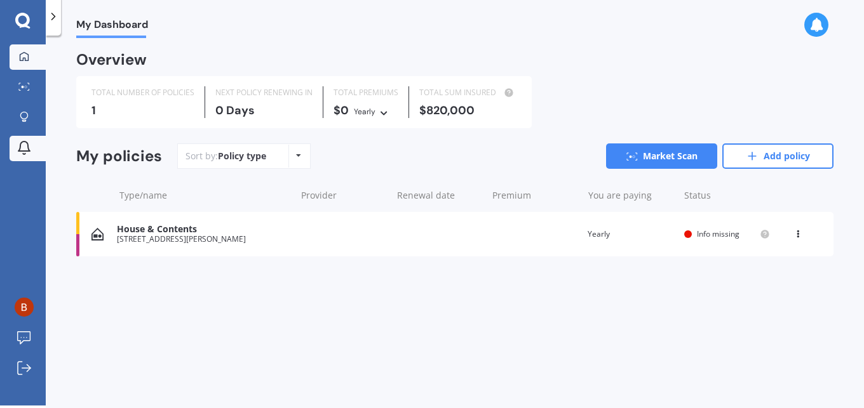
scroll to position [3, 0]
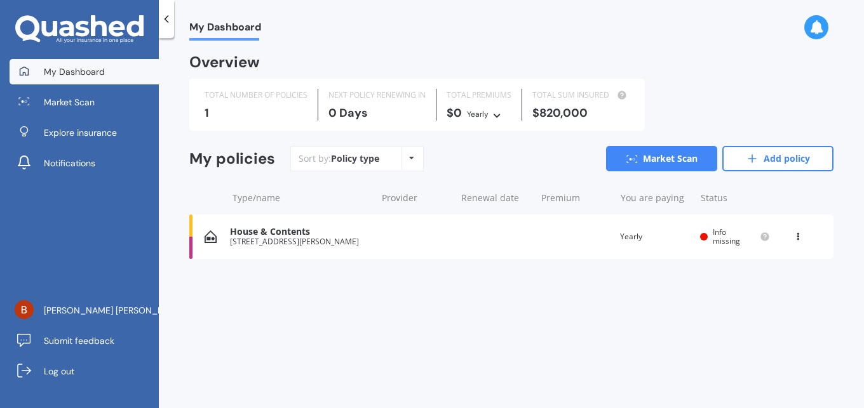
click at [798, 236] on icon at bounding box center [797, 235] width 9 height 8
click at [277, 231] on div "House & Contents" at bounding box center [300, 232] width 140 height 11
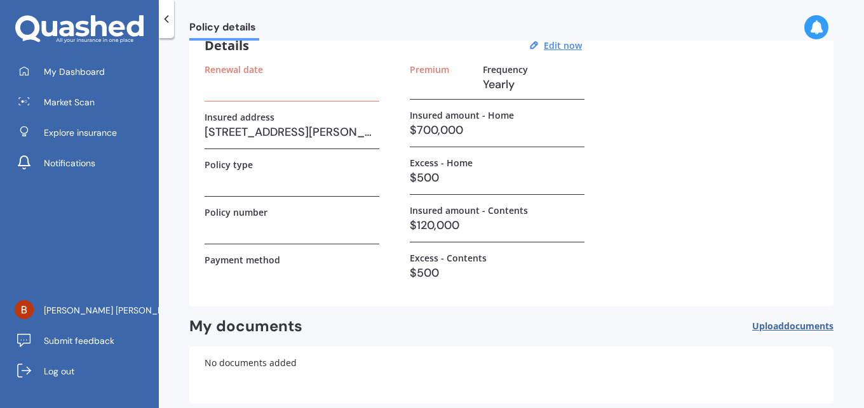
scroll to position [125, 0]
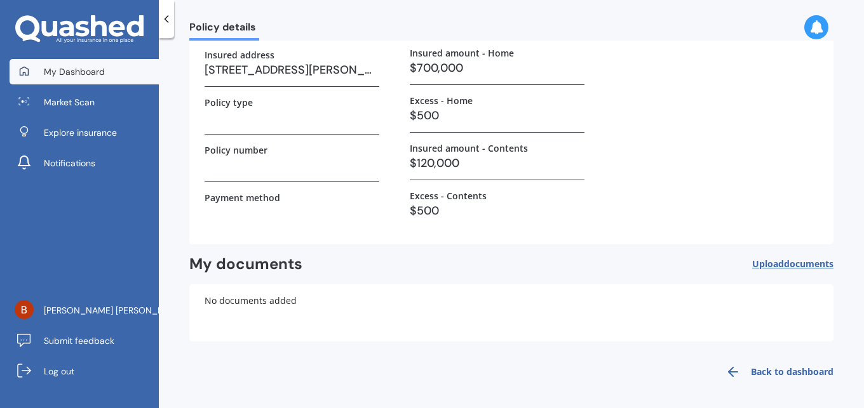
click at [90, 70] on span "My Dashboard" at bounding box center [74, 71] width 61 height 13
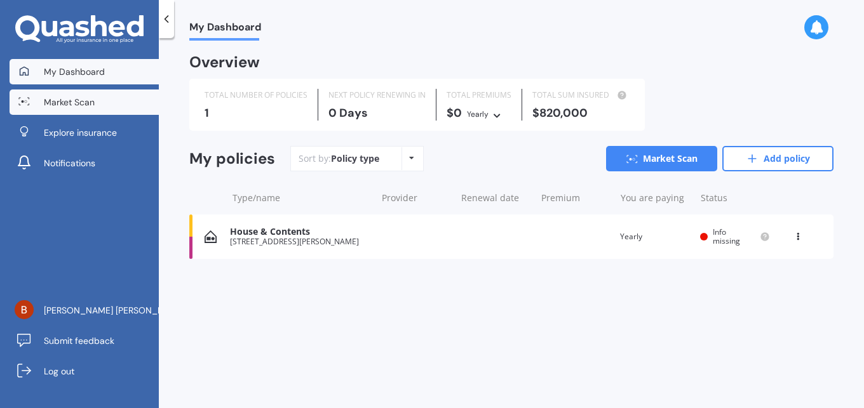
click at [79, 98] on span "Market Scan" at bounding box center [69, 102] width 51 height 13
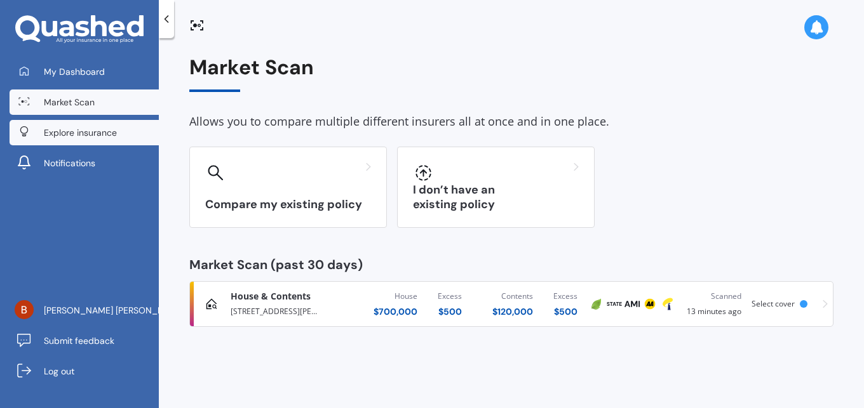
click at [77, 132] on span "Explore insurance" at bounding box center [80, 132] width 73 height 13
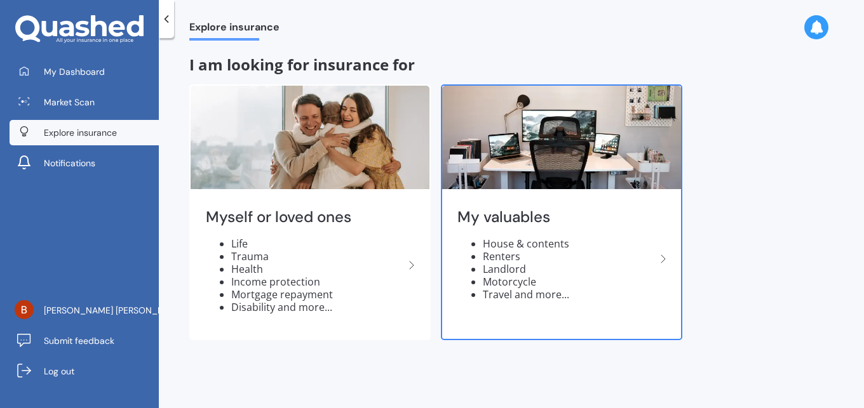
click at [601, 287] on li "Motorcycle" at bounding box center [569, 282] width 173 height 13
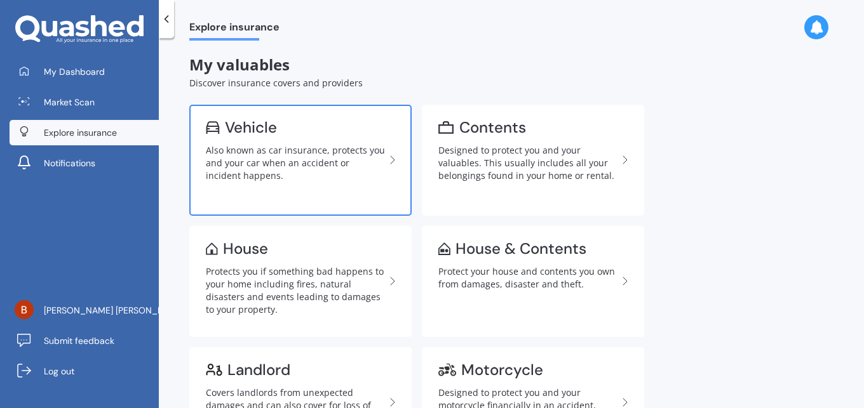
click at [244, 132] on div "Vehicle" at bounding box center [251, 127] width 52 height 13
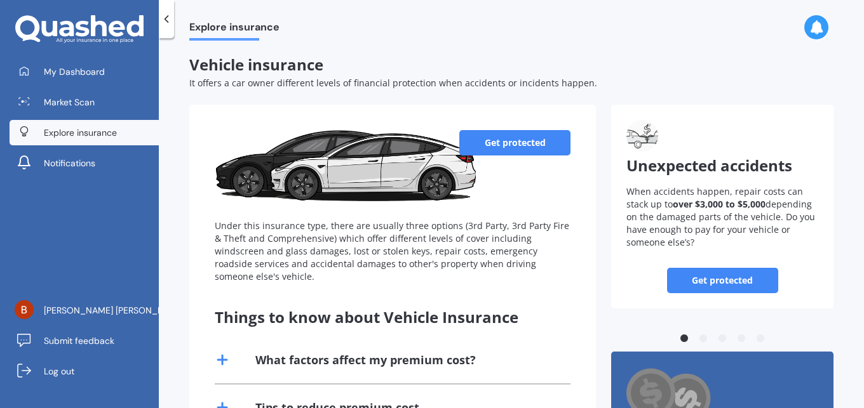
click at [500, 142] on link "Get protected" at bounding box center [514, 142] width 111 height 25
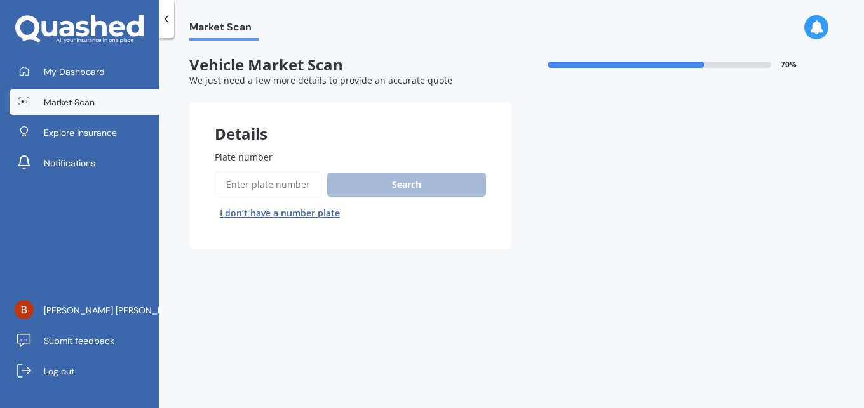
click at [293, 154] on label "Plate number" at bounding box center [348, 157] width 266 height 13
click at [293, 171] on input "Plate number" at bounding box center [268, 184] width 107 height 27
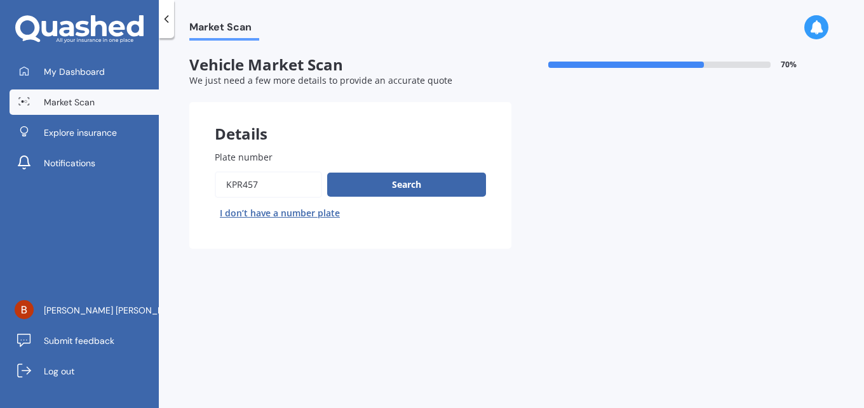
type input "kpr457"
click at [0, 0] on button "Next" at bounding box center [0, 0] width 0 height 0
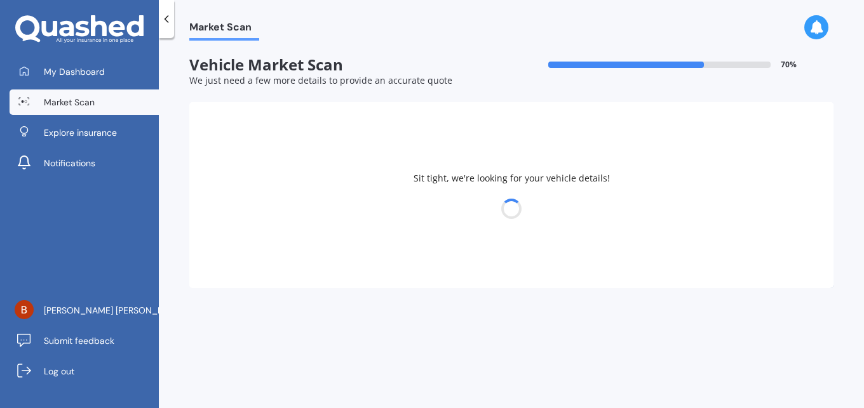
select select "TOYOTA"
select select "18"
select select "03"
select select "1954"
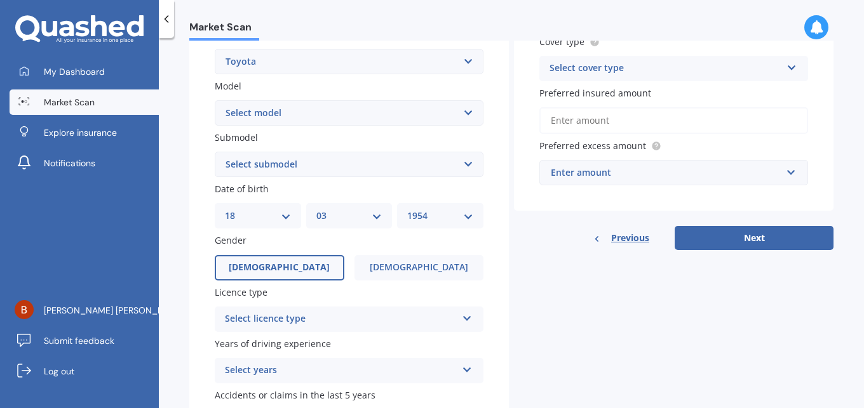
scroll to position [317, 0]
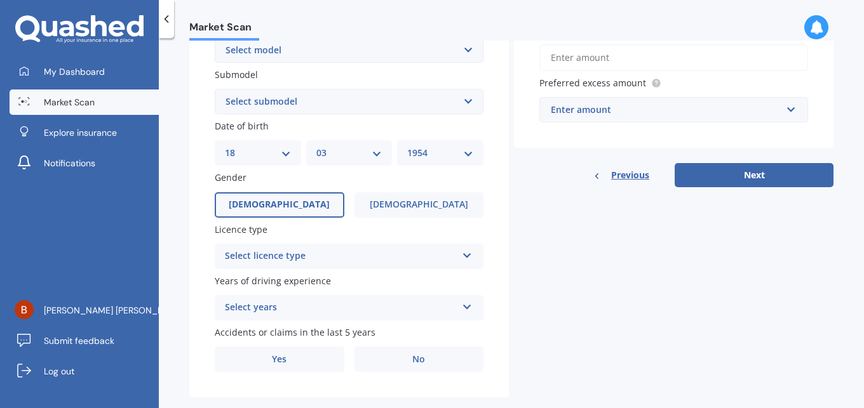
click at [354, 259] on div "Select licence type" at bounding box center [341, 256] width 232 height 15
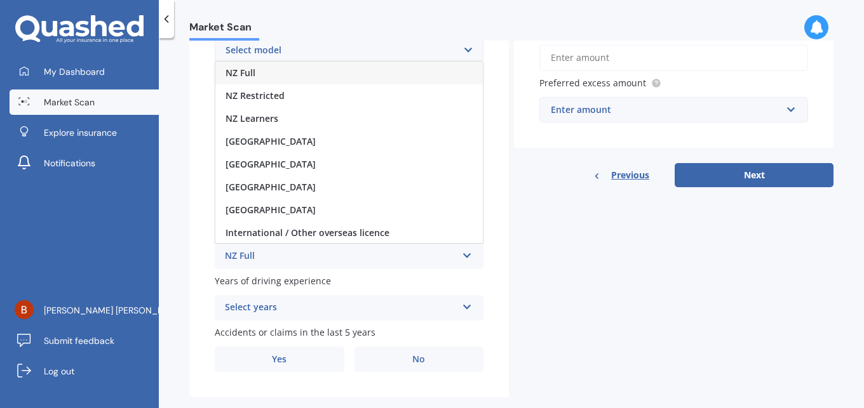
click at [252, 70] on span "NZ Full" at bounding box center [240, 73] width 30 height 12
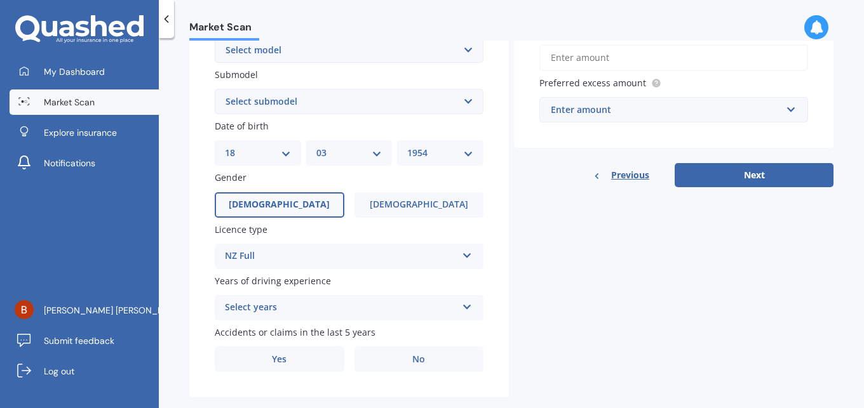
click at [410, 303] on div "Select years" at bounding box center [341, 307] width 232 height 15
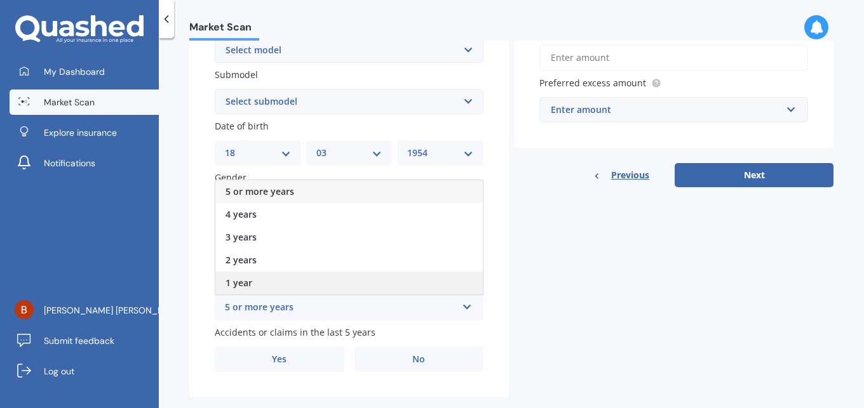
scroll to position [336, 0]
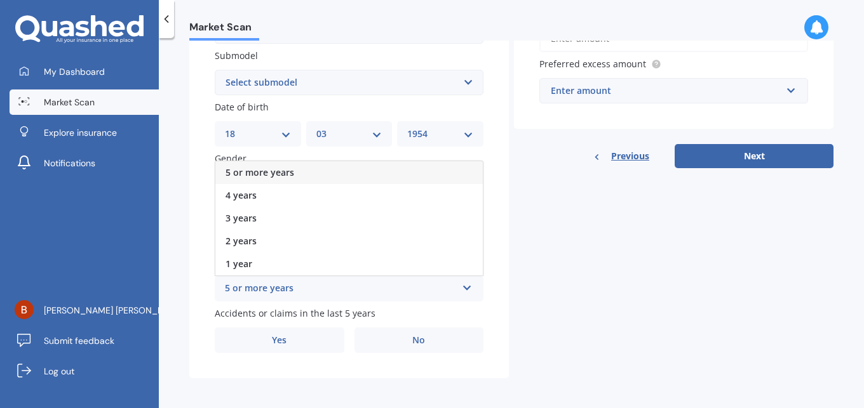
click at [272, 283] on div "5 or more years" at bounding box center [341, 288] width 232 height 15
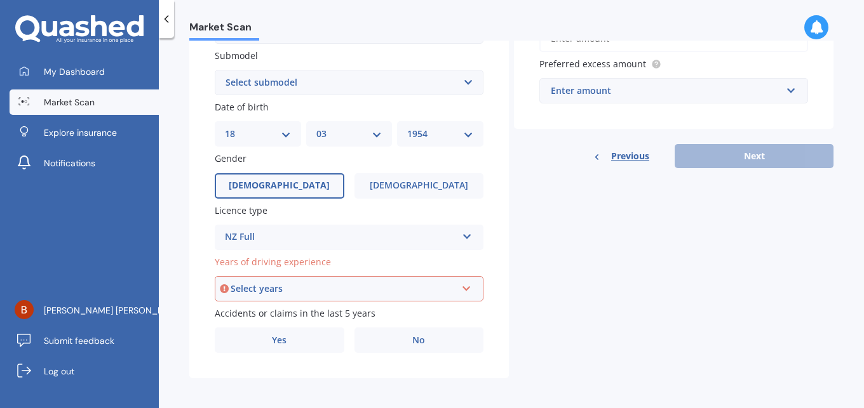
click at [463, 289] on icon at bounding box center [466, 286] width 11 height 9
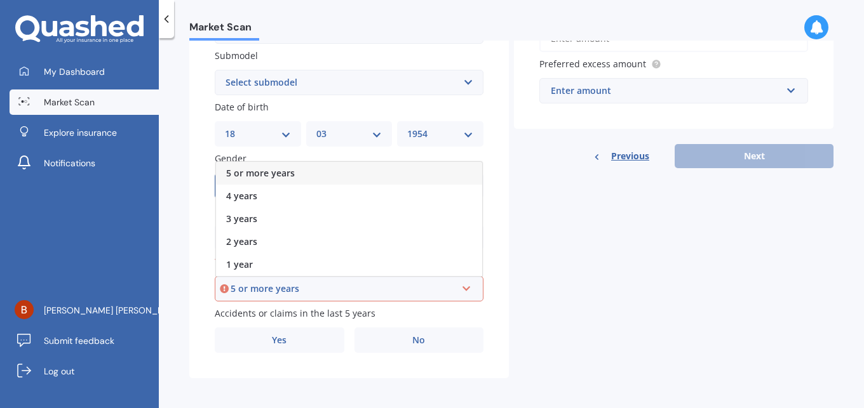
click at [286, 168] on span "5 or more years" at bounding box center [260, 173] width 69 height 12
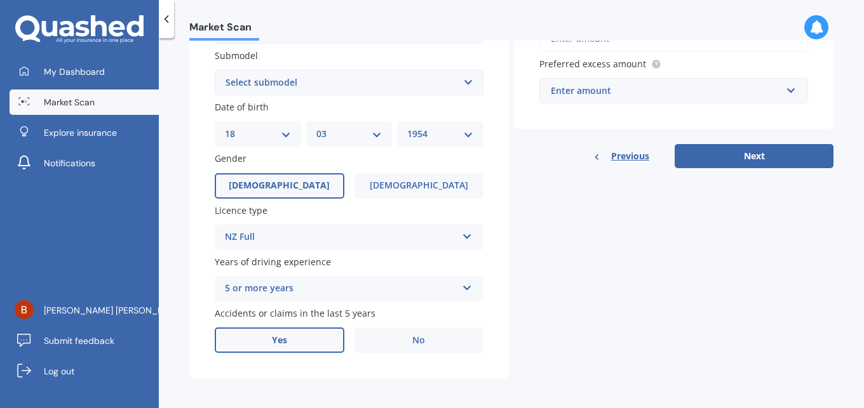
click at [297, 340] on label "Yes" at bounding box center [280, 340] width 130 height 25
click at [0, 0] on input "Yes" at bounding box center [0, 0] width 0 height 0
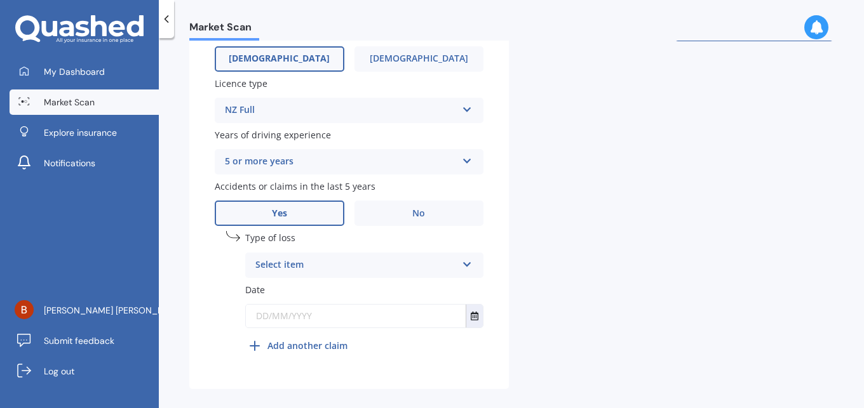
scroll to position [473, 0]
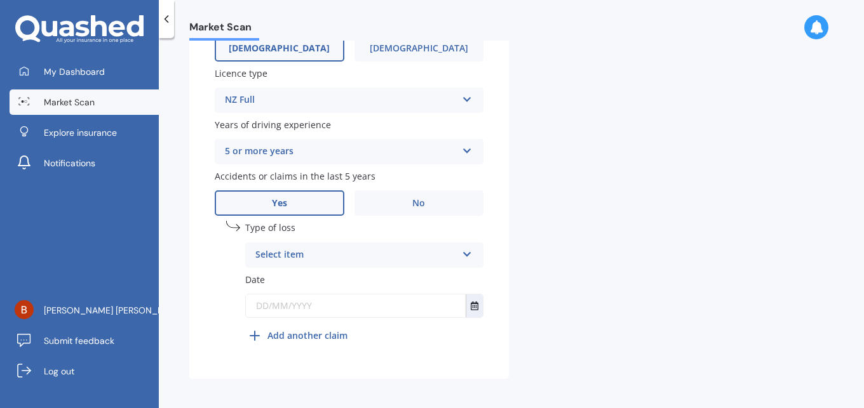
click at [462, 249] on icon at bounding box center [467, 252] width 11 height 9
click at [307, 281] on span "At fault accident" at bounding box center [292, 280] width 72 height 12
click at [302, 303] on input "text" at bounding box center [356, 306] width 220 height 23
type input "."
type input "[DATE]"
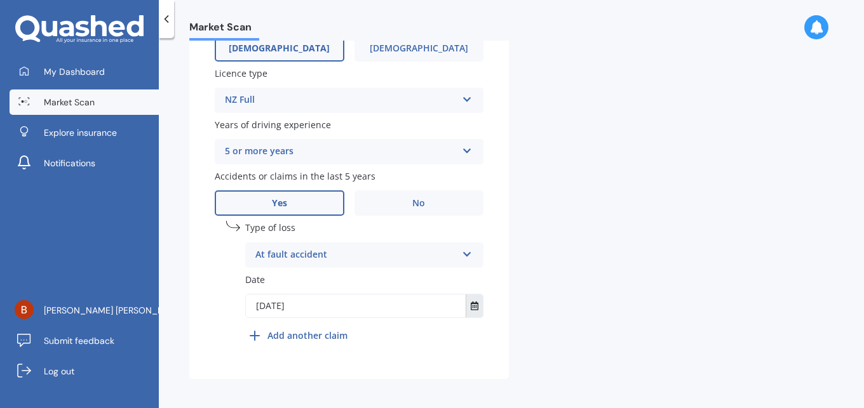
click at [473, 302] on icon "Select date" at bounding box center [475, 306] width 8 height 9
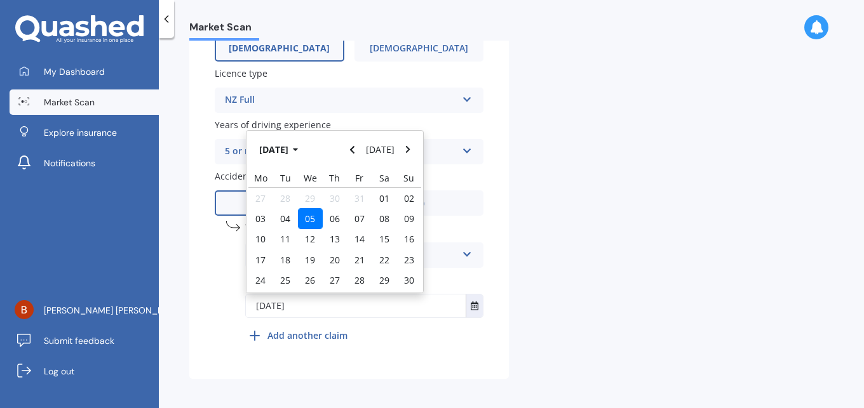
click at [306, 213] on span "05" at bounding box center [310, 219] width 10 height 12
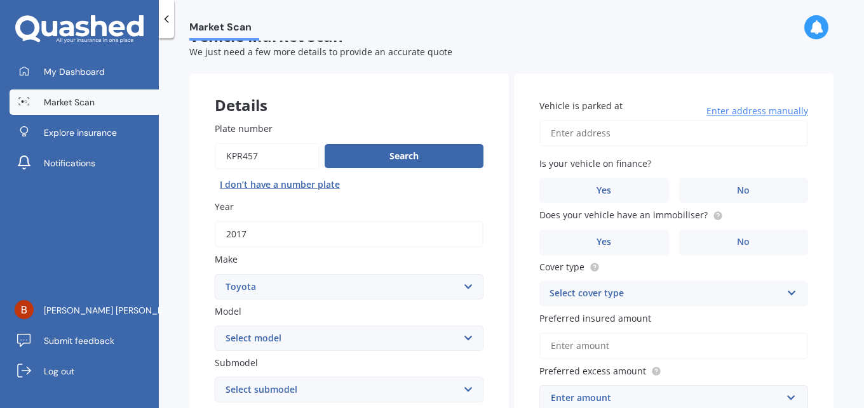
scroll to position [0, 0]
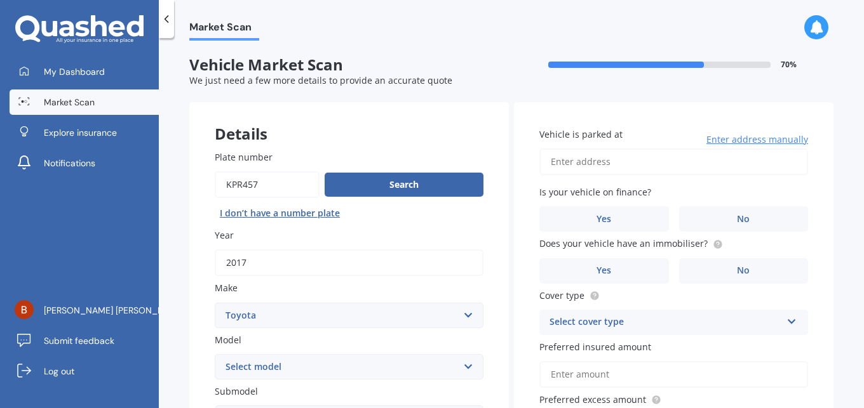
click at [605, 160] on input "Vehicle is parked at" at bounding box center [673, 162] width 269 height 27
type input "[STREET_ADDRESS][PERSON_NAME]"
click at [737, 217] on span "No" at bounding box center [743, 219] width 13 height 11
click at [0, 0] on input "No" at bounding box center [0, 0] width 0 height 0
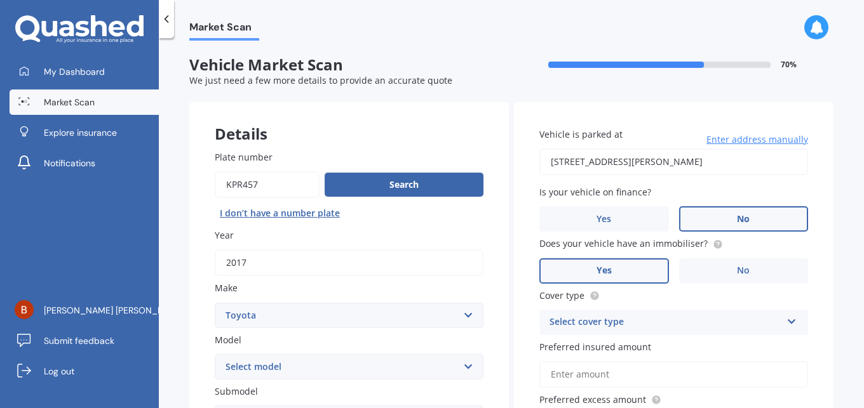
click at [612, 267] on label "Yes" at bounding box center [604, 270] width 130 height 25
click at [0, 0] on input "Yes" at bounding box center [0, 0] width 0 height 0
click at [651, 320] on div "Select cover type" at bounding box center [665, 322] width 232 height 15
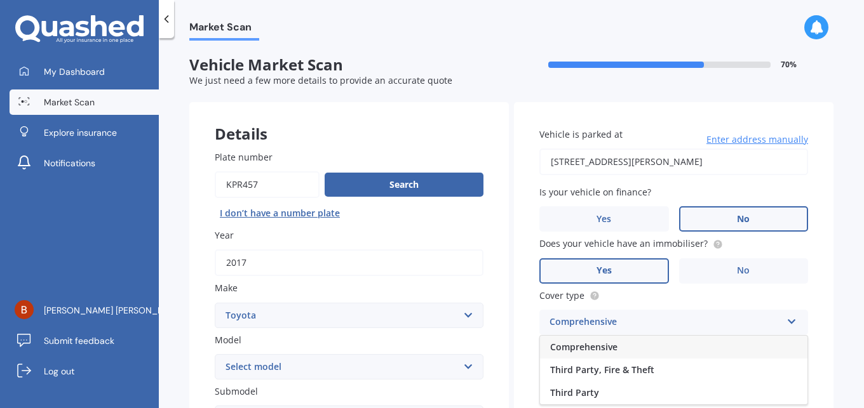
click at [606, 342] on span "Comprehensive" at bounding box center [583, 347] width 67 height 12
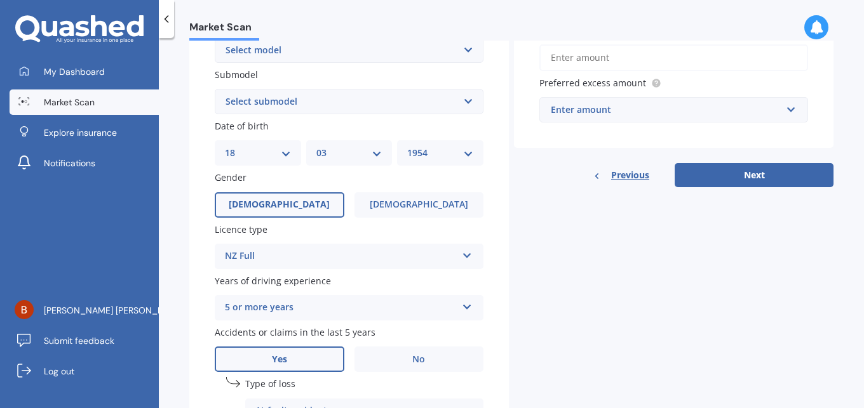
scroll to position [191, 0]
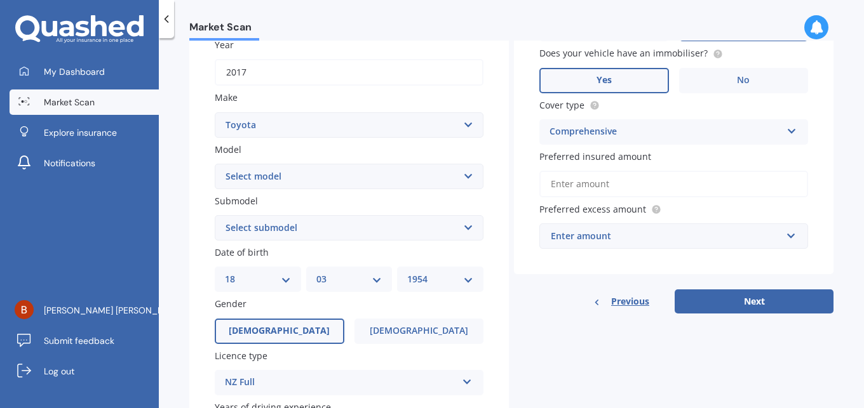
click at [590, 185] on input "Preferred insured amount" at bounding box center [673, 184] width 269 height 27
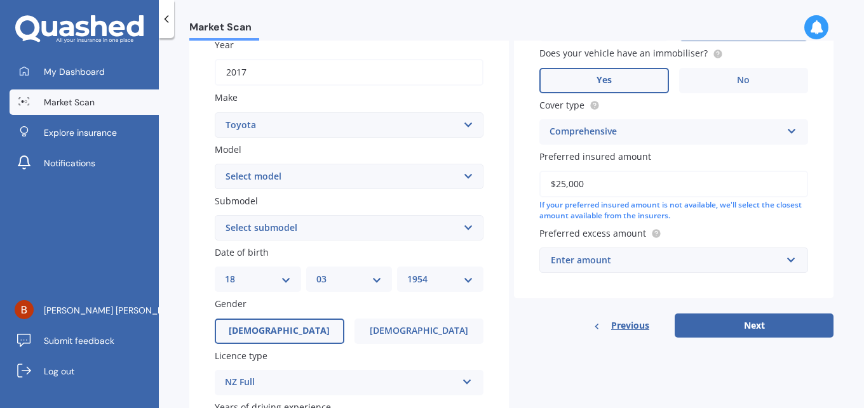
type input "$25,000"
click at [631, 261] on div "Enter amount" at bounding box center [666, 260] width 231 height 14
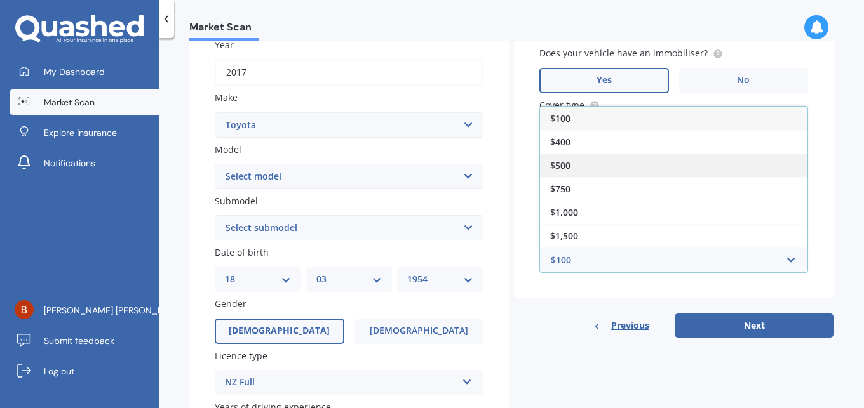
click at [563, 164] on span "$500" at bounding box center [560, 165] width 20 height 12
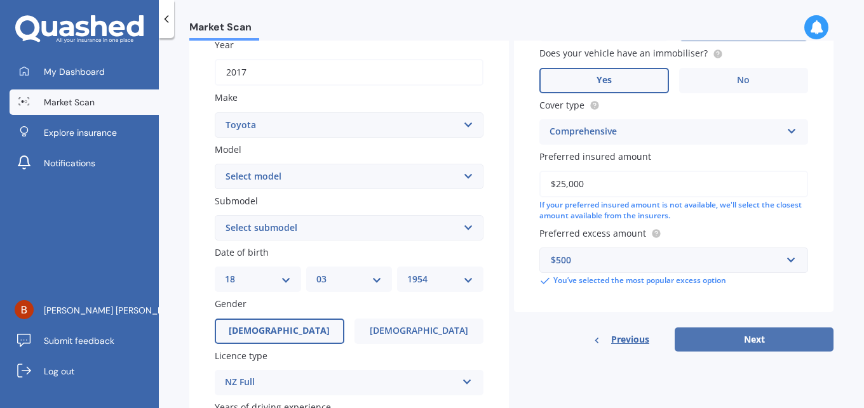
click at [729, 335] on button "Next" at bounding box center [753, 340] width 159 height 24
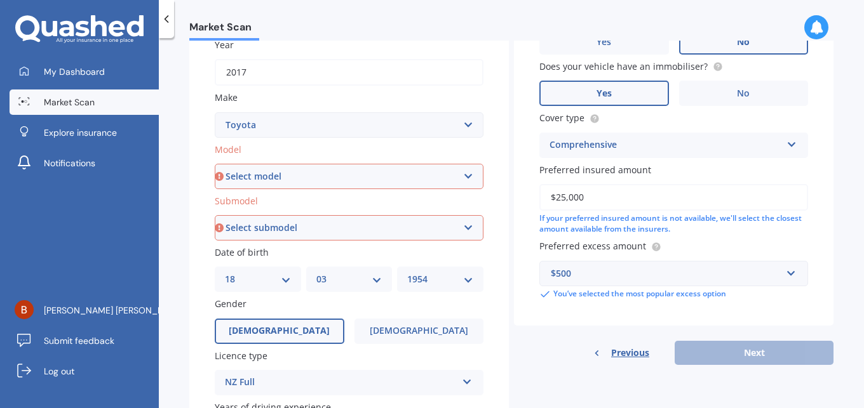
click at [454, 177] on select "Select model 4 Runner 86 [PERSON_NAME] Alphard Altezza Aqua Aristo Aurion Auris…" at bounding box center [349, 176] width 269 height 25
select select "RAV-4"
click at [215, 164] on select "Select model 4 Runner 86 [PERSON_NAME] Alphard Altezza Aqua Aristo Aurion Auris…" at bounding box center [349, 176] width 269 height 25
click at [381, 225] on select "Select submodel Diesel EV GX SUV 2.2/4WD/6AT Hybrid Hybrid 2WD Petrol" at bounding box center [349, 227] width 269 height 25
select select "PETROL"
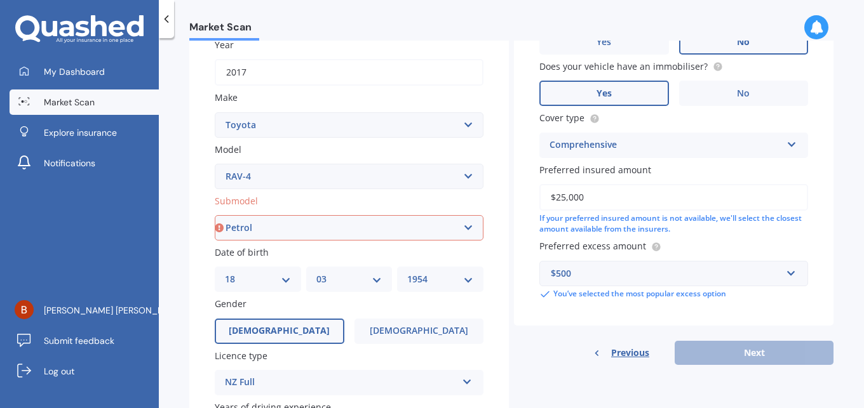
click at [215, 241] on select "Select submodel Diesel EV GX SUV 2.2/4WD/6AT Hybrid Hybrid 2WD Petrol" at bounding box center [349, 227] width 269 height 25
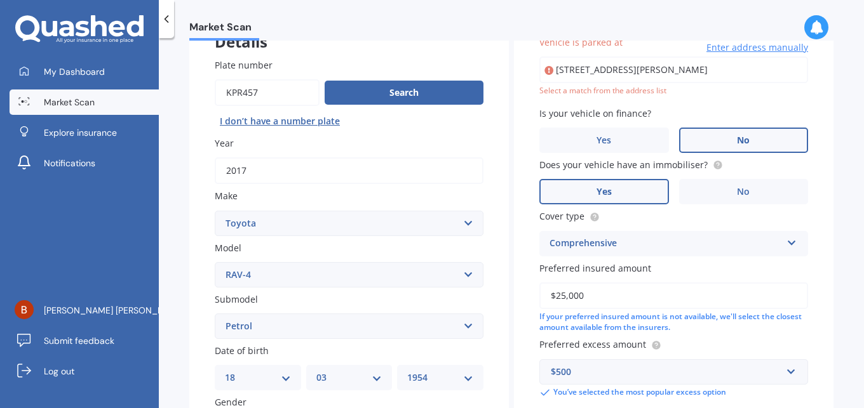
scroll to position [0, 0]
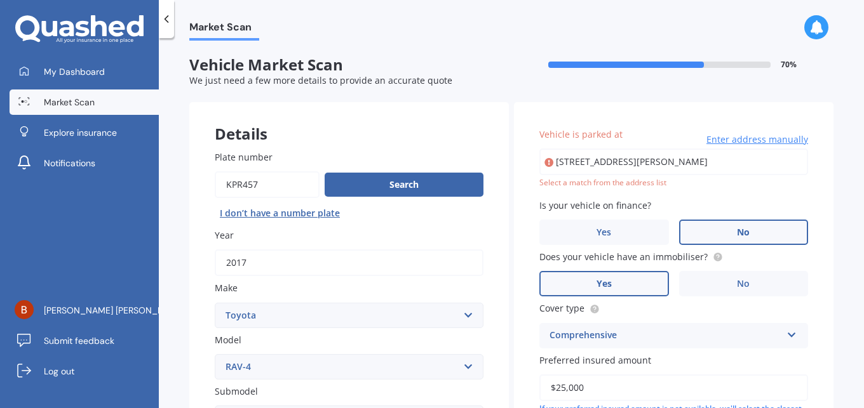
click at [738, 158] on input "[STREET_ADDRESS][PERSON_NAME]" at bounding box center [673, 162] width 269 height 27
click at [619, 163] on input "[STREET_ADDRESS][PERSON_NAME]" at bounding box center [673, 162] width 269 height 27
type input "[STREET_ADDRESS][PERSON_NAME]"
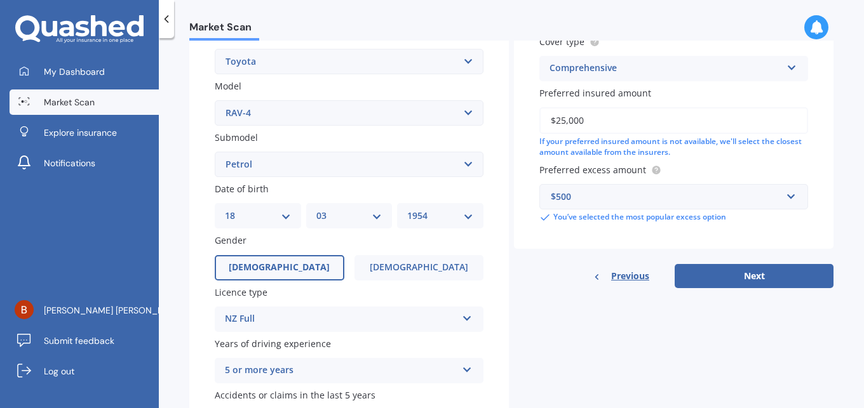
scroll to position [381, 0]
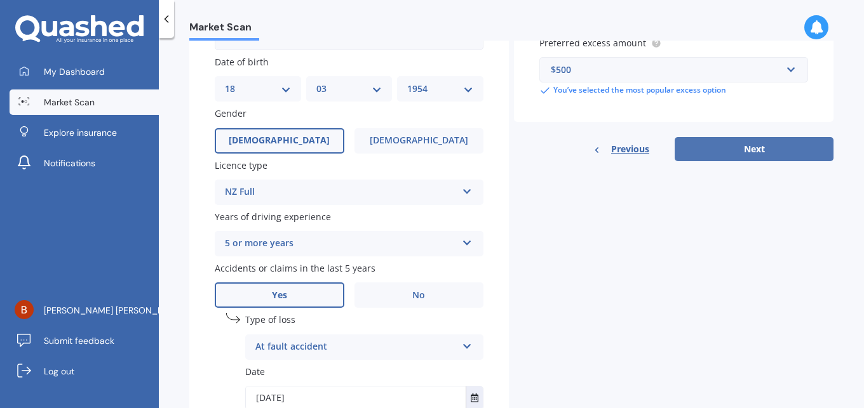
click at [764, 143] on button "Next" at bounding box center [753, 149] width 159 height 24
select select "18"
select select "03"
select select "1954"
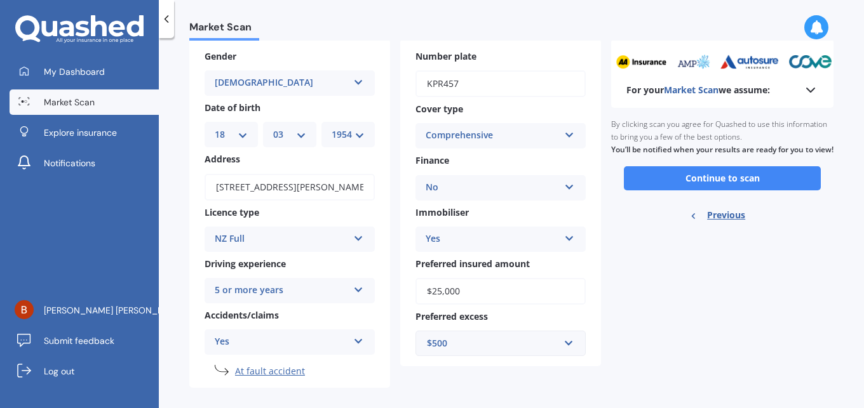
scroll to position [74, 0]
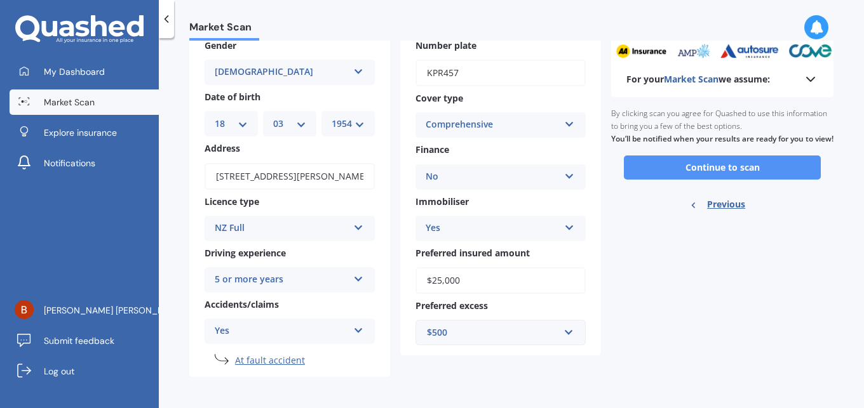
click at [714, 175] on button "Continue to scan" at bounding box center [722, 168] width 197 height 24
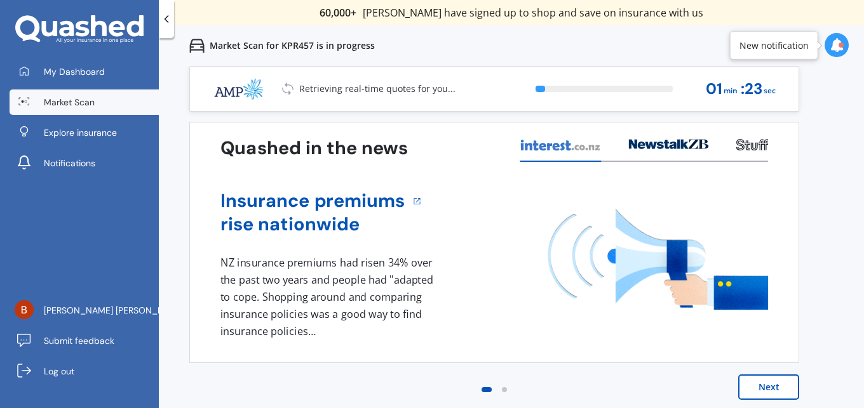
click at [769, 392] on button "Next" at bounding box center [768, 387] width 61 height 25
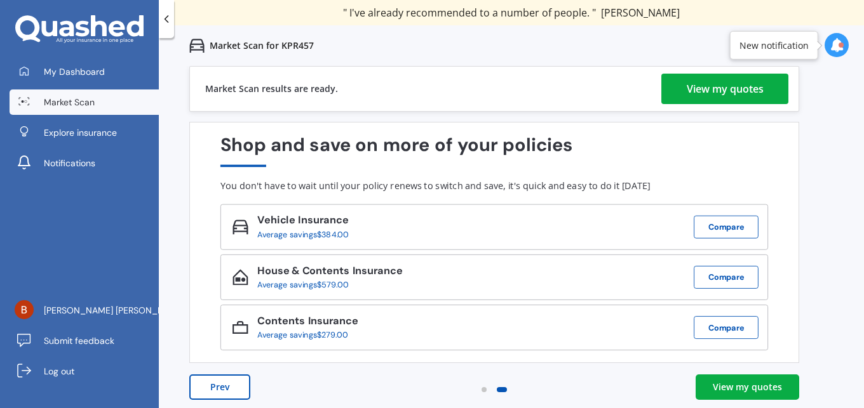
click at [709, 94] on div "View my quotes" at bounding box center [724, 89] width 77 height 30
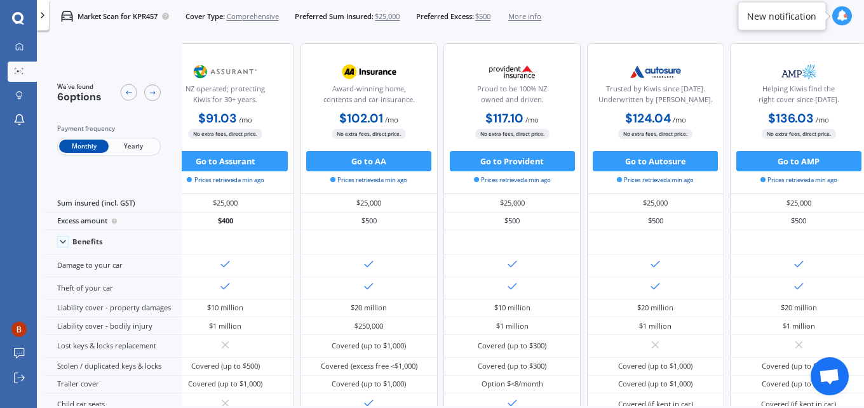
scroll to position [0, 220]
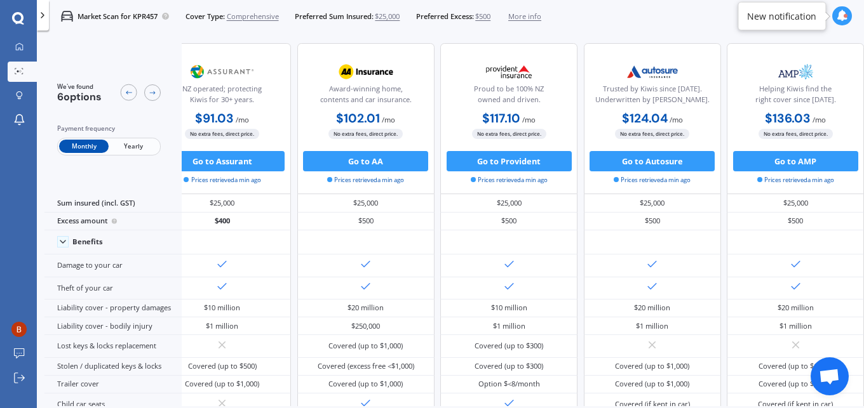
click at [137, 145] on span "Yearly" at bounding box center [134, 146] width 50 height 13
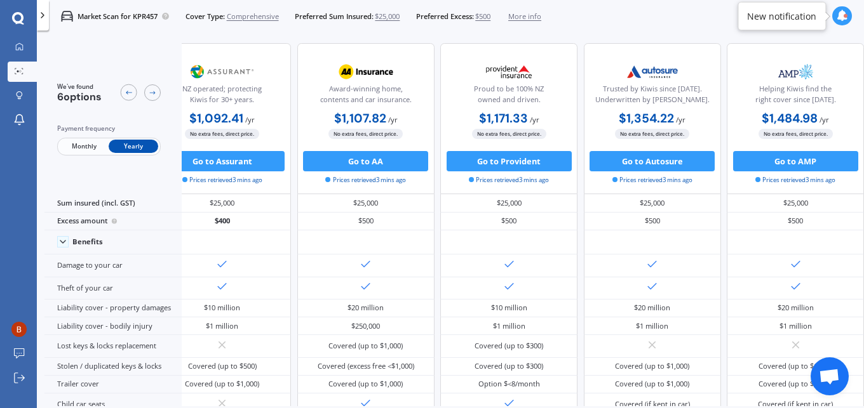
click at [130, 17] on p "Market Scan for KPR457" at bounding box center [117, 16] width 80 height 10
click at [21, 95] on icon at bounding box center [19, 95] width 7 height 9
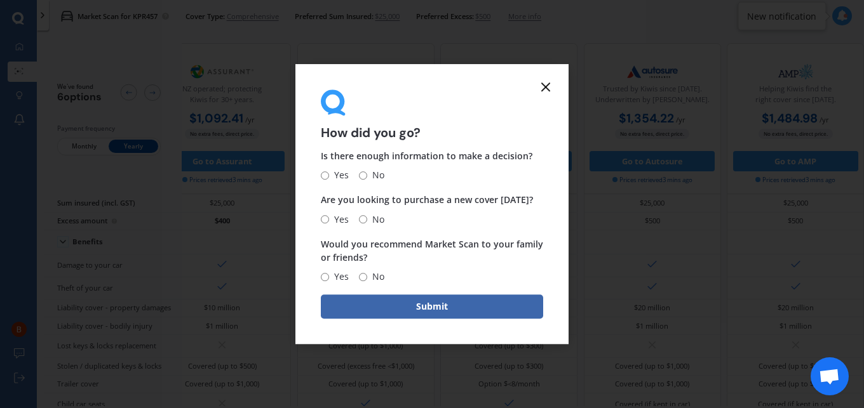
click at [323, 174] on input "Yes" at bounding box center [325, 175] width 8 height 8
radio input "true"
click at [360, 217] on input "No" at bounding box center [363, 219] width 8 height 8
radio input "true"
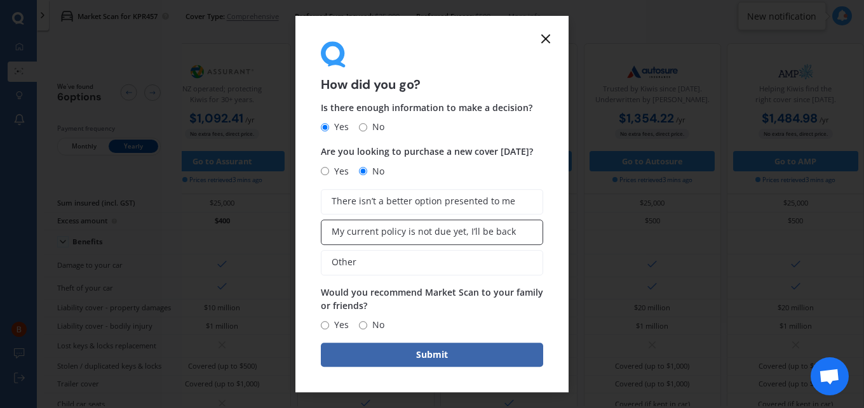
click at [373, 227] on span "My current policy is not due yet, I’ll be back" at bounding box center [423, 232] width 184 height 11
click at [0, 0] on input "My current policy is not due yet, I’ll be back" at bounding box center [0, 0] width 0 height 0
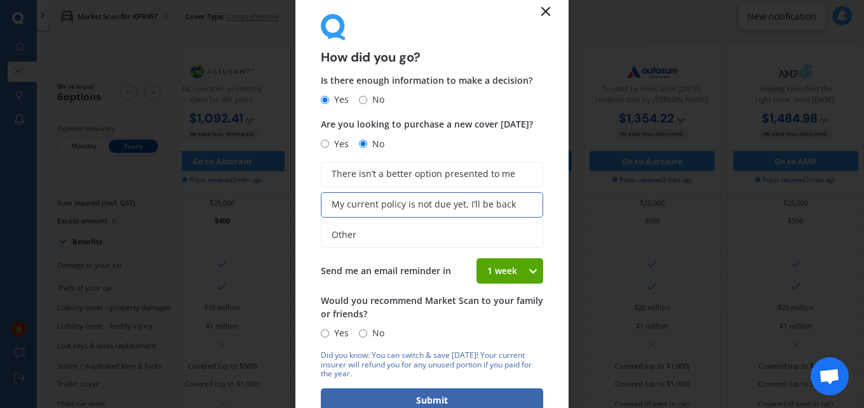
click at [324, 333] on input "Yes" at bounding box center [325, 334] width 8 height 8
radio input "true"
click at [409, 396] on button "Submit" at bounding box center [432, 401] width 222 height 24
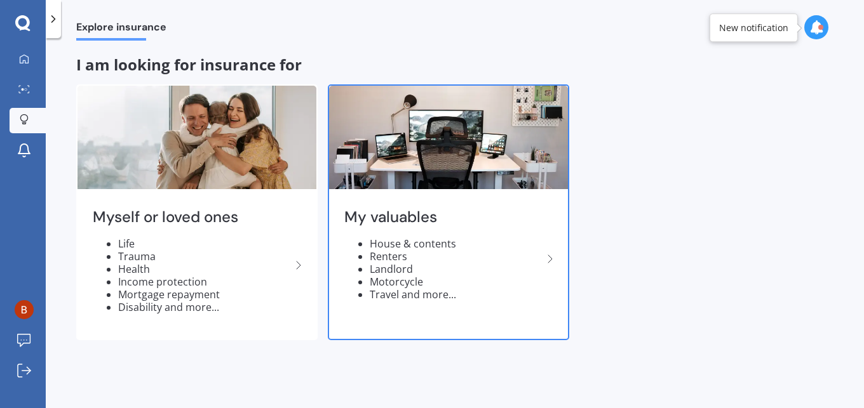
click at [409, 276] on li "Motorcycle" at bounding box center [456, 282] width 173 height 13
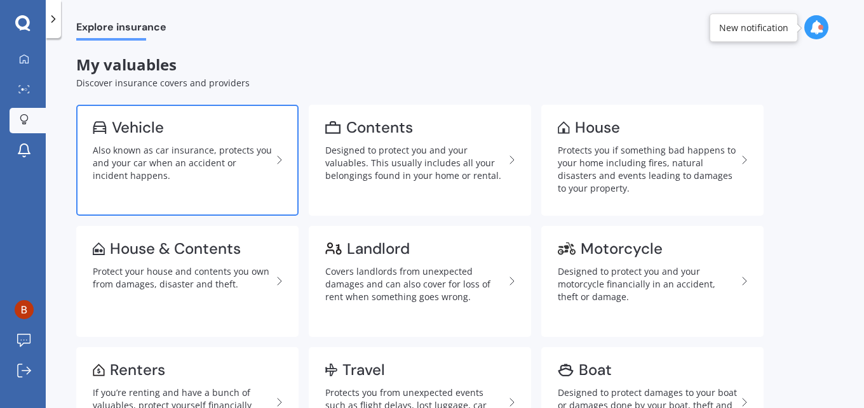
click at [184, 153] on div "Also known as car insurance, protects you and your car when an accident or inci…" at bounding box center [182, 163] width 179 height 38
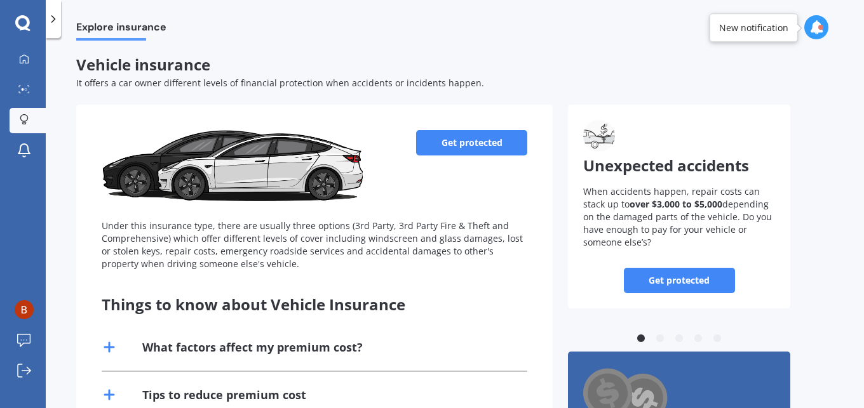
click at [462, 137] on link "Get protected" at bounding box center [471, 142] width 111 height 25
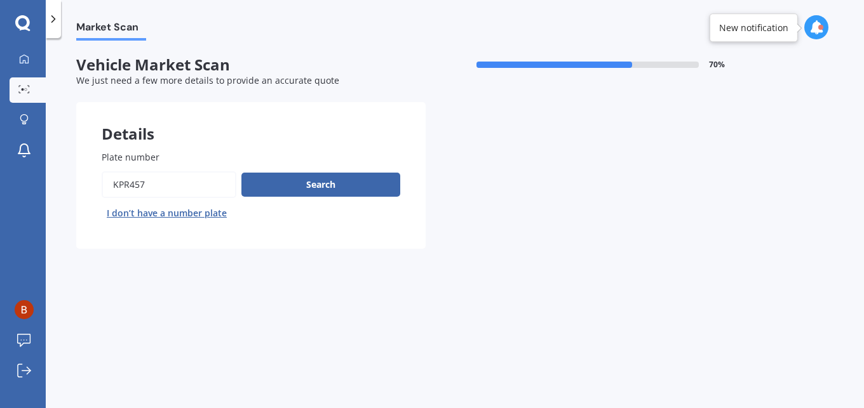
drag, startPoint x: 148, startPoint y: 183, endPoint x: 112, endPoint y: 188, distance: 35.9
click at [112, 188] on input "Plate number" at bounding box center [169, 184] width 135 height 27
type input "hnu41"
click at [332, 182] on button "Search" at bounding box center [320, 185] width 159 height 24
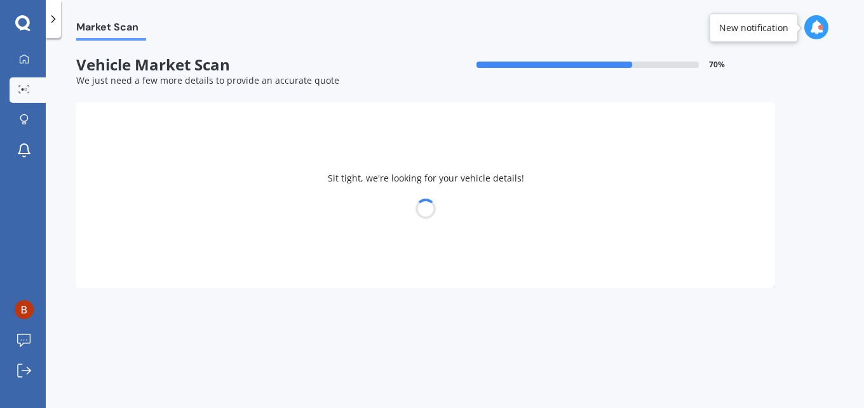
select select "TOYOTA"
select select "YARIS"
select select "18"
select select "03"
select select "1954"
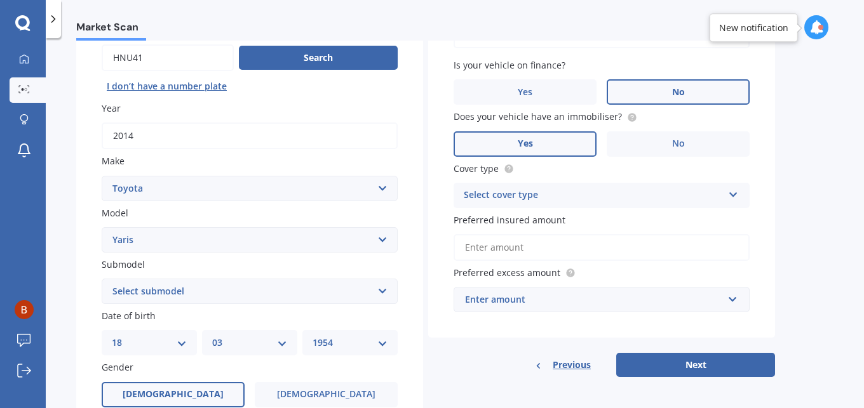
scroll to position [191, 0]
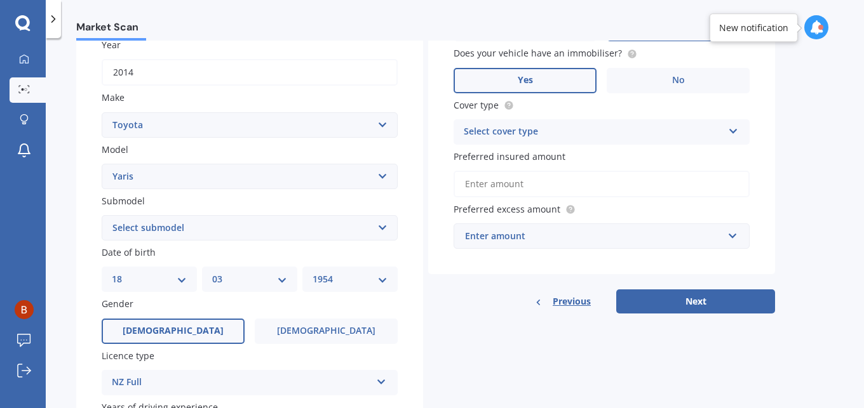
click at [384, 226] on select "Select submodel (All other) Cross 1.5 GR petrol turbo GX auto GX manual Hybrid …" at bounding box center [250, 227] width 296 height 25
select select "SX AUTO"
click at [102, 215] on select "Select submodel (All other) Cross 1.5 GR petrol turbo GX auto GX manual Hybrid …" at bounding box center [250, 227] width 296 height 25
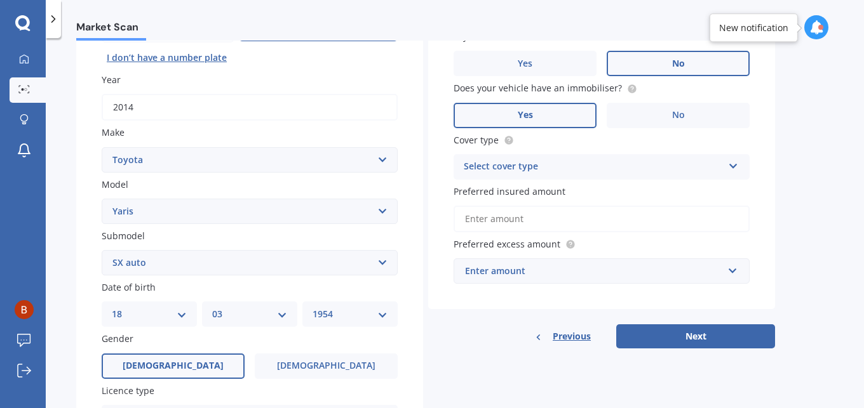
scroll to position [29, 0]
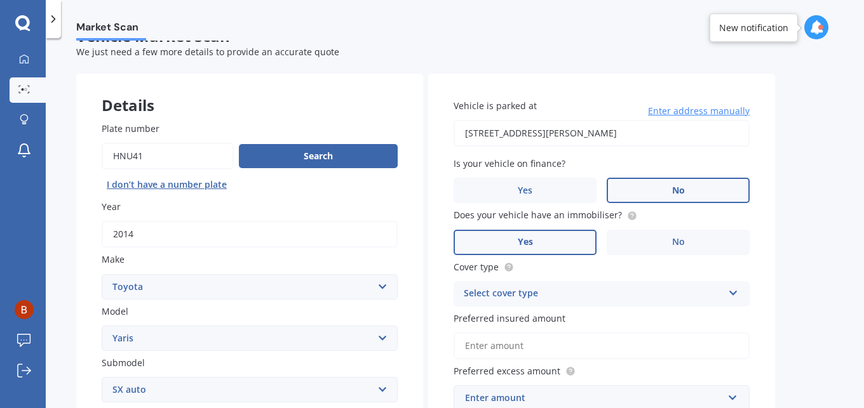
click at [470, 134] on input "[STREET_ADDRESS][PERSON_NAME]" at bounding box center [601, 133] width 296 height 27
type input "[STREET_ADDRESS][PERSON_NAME]"
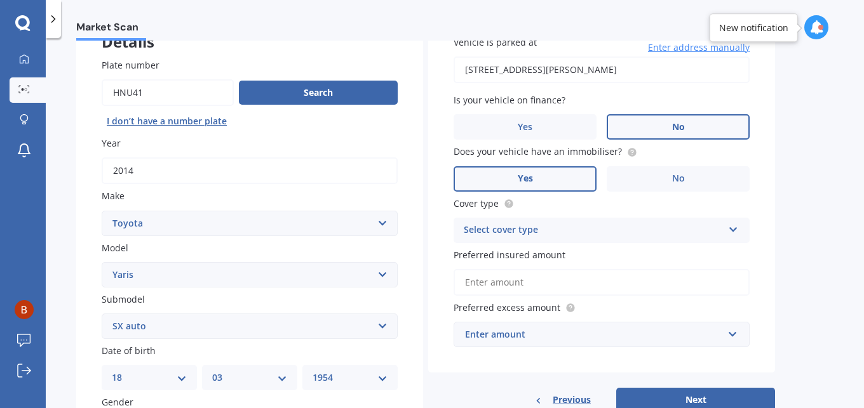
scroll to position [156, 0]
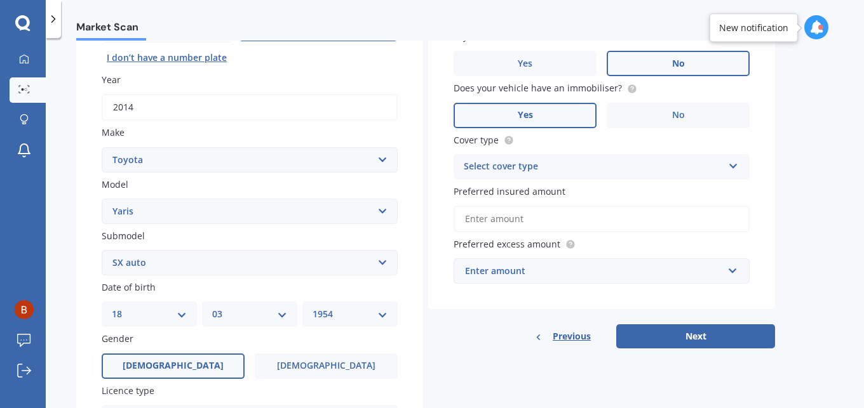
click at [532, 166] on div "Select cover type" at bounding box center [593, 166] width 259 height 15
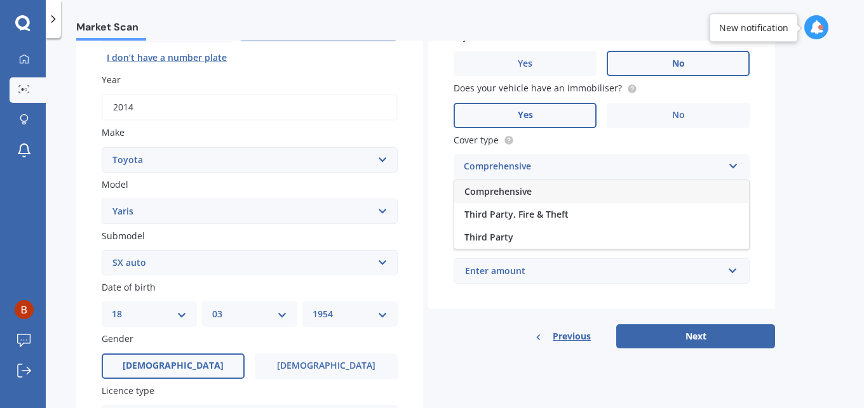
click at [509, 186] on span "Comprehensive" at bounding box center [497, 191] width 67 height 12
click at [500, 218] on input "Preferred insured amount" at bounding box center [601, 219] width 296 height 27
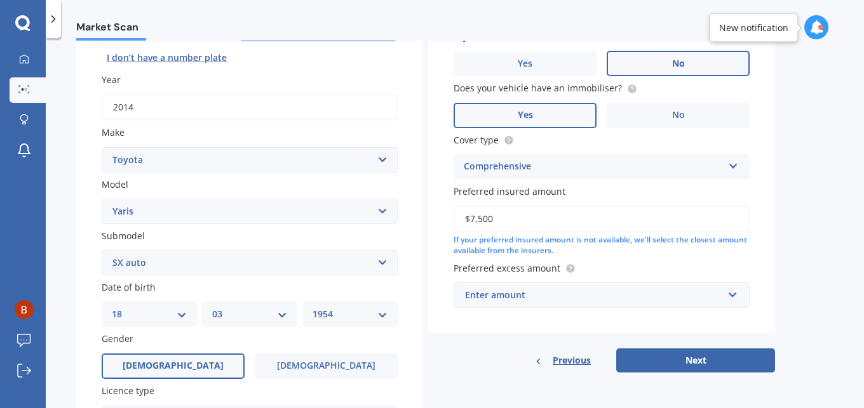
type input "$7,500"
click at [512, 267] on span "Preferred excess amount" at bounding box center [506, 268] width 107 height 12
click at [536, 295] on div "Enter amount" at bounding box center [594, 295] width 258 height 14
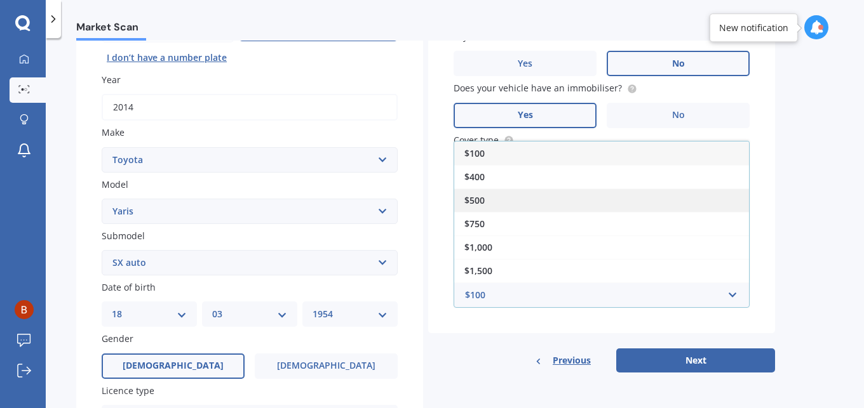
click at [471, 194] on span "$500" at bounding box center [474, 200] width 20 height 12
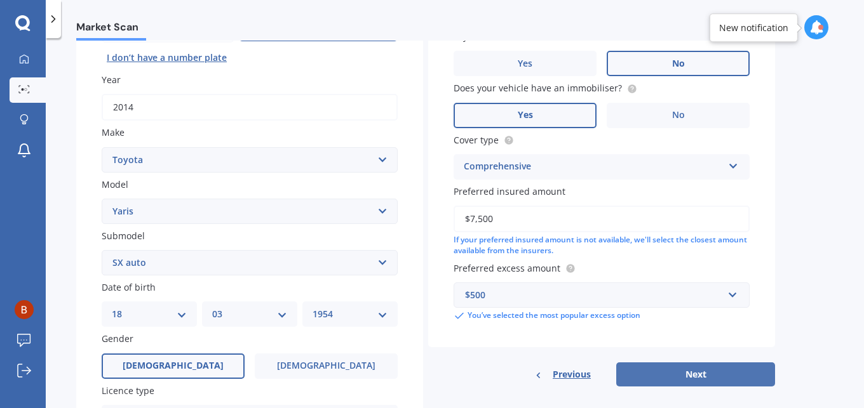
click at [699, 365] on button "Next" at bounding box center [695, 375] width 159 height 24
click at [699, 365] on div "Previous Next" at bounding box center [601, 375] width 347 height 24
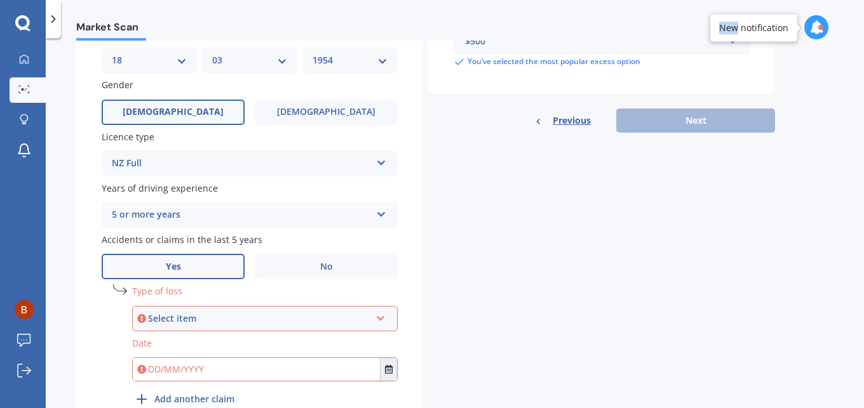
scroll to position [473, 0]
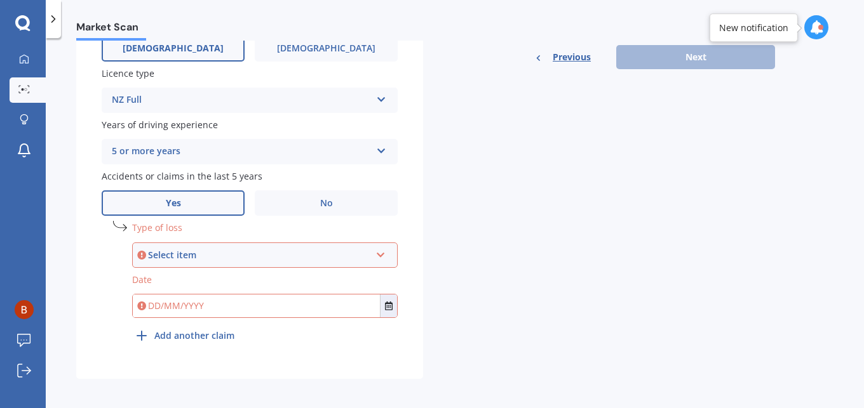
click at [384, 252] on icon at bounding box center [380, 252] width 11 height 9
click at [189, 273] on span "At fault accident" at bounding box center [180, 279] width 72 height 12
click at [387, 306] on icon "Select date" at bounding box center [389, 306] width 8 height 9
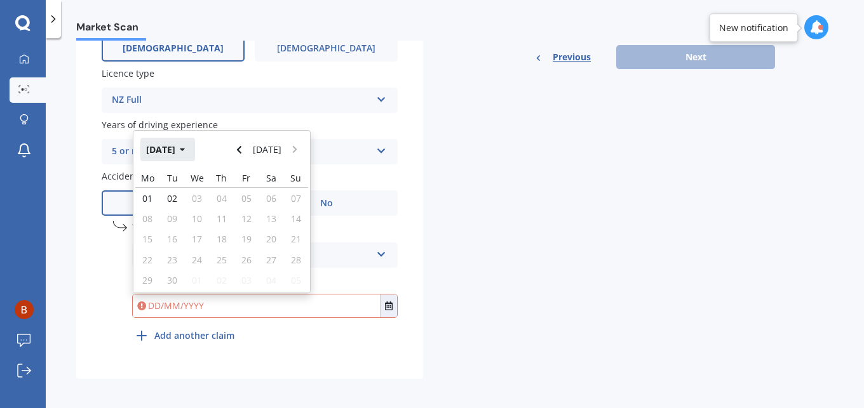
click at [185, 145] on icon "button" at bounding box center [183, 149] width 6 height 9
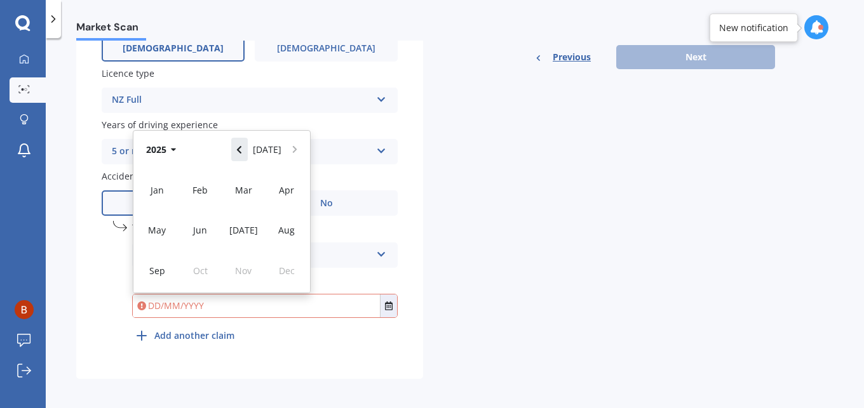
click at [242, 145] on icon "Navigate back" at bounding box center [239, 149] width 6 height 9
click at [197, 230] on span "Jun" at bounding box center [200, 230] width 14 height 12
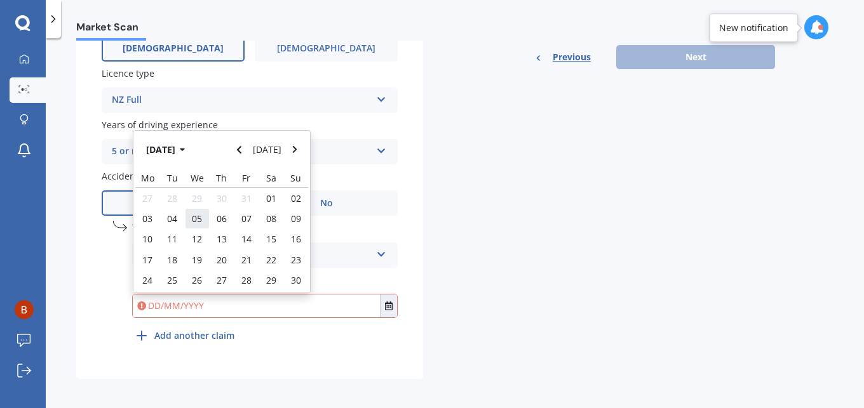
click at [201, 217] on span "05" at bounding box center [197, 219] width 10 height 12
type input "[DATE]"
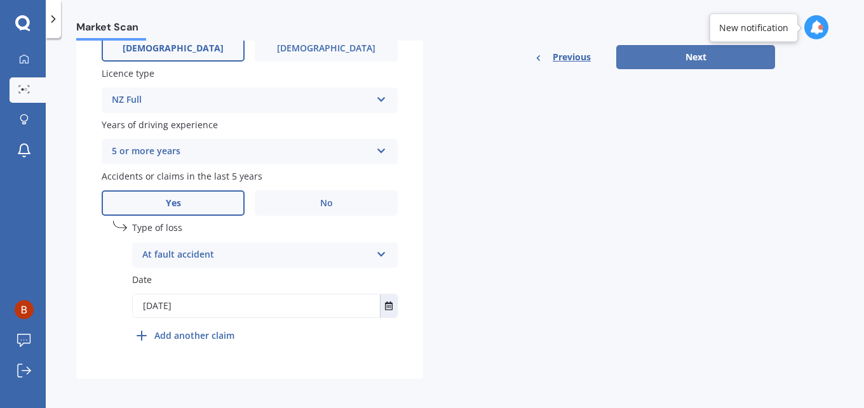
click at [678, 51] on button "Next" at bounding box center [695, 57] width 159 height 24
select select "18"
select select "03"
select select "1954"
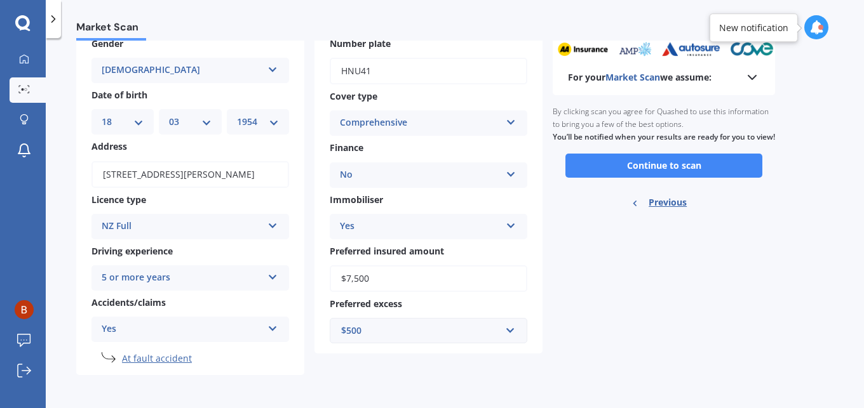
scroll to position [0, 0]
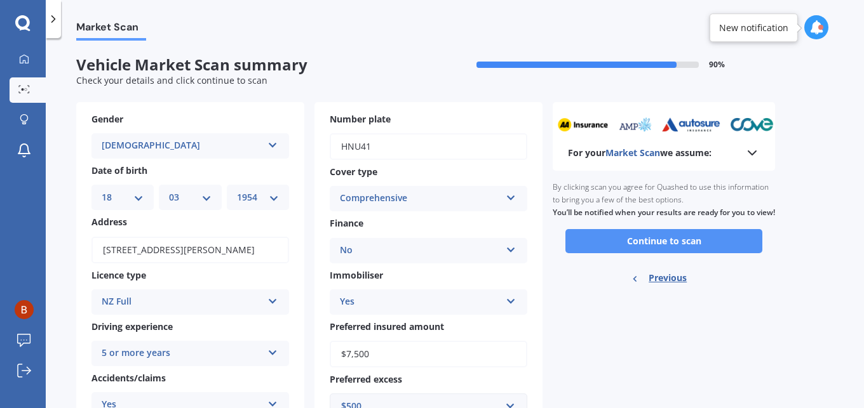
click at [621, 244] on button "Continue to scan" at bounding box center [663, 241] width 197 height 24
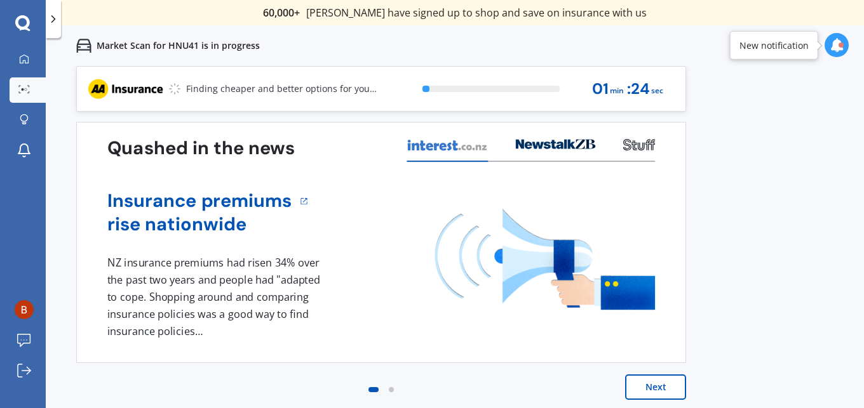
click at [643, 386] on button "Next" at bounding box center [655, 387] width 61 height 25
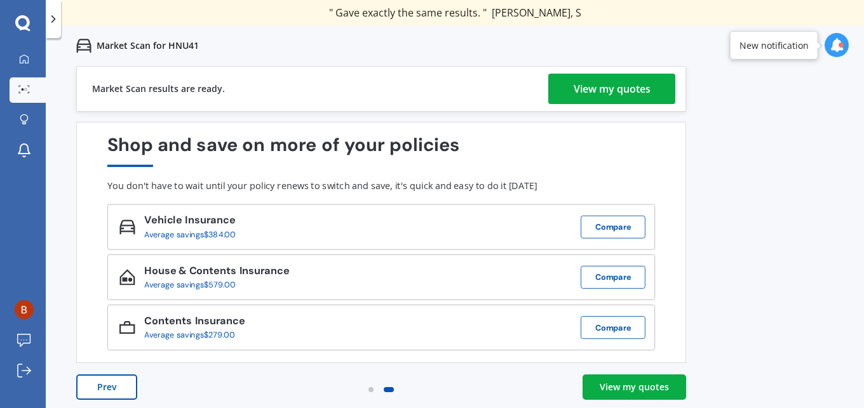
click at [588, 84] on div "View my quotes" at bounding box center [611, 89] width 77 height 30
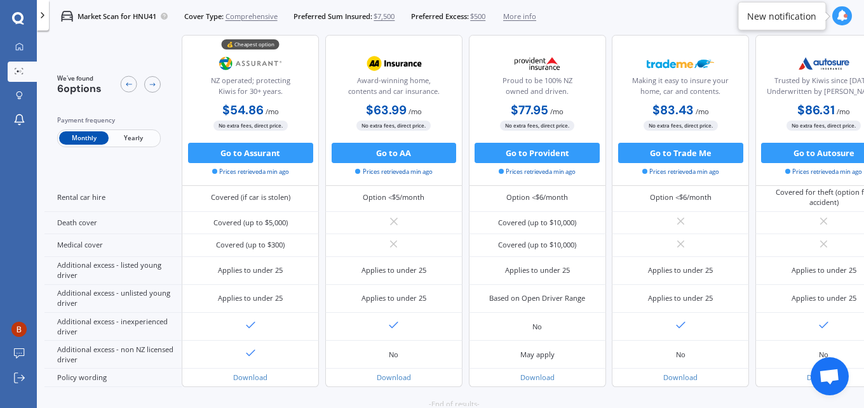
scroll to position [591, 0]
